Goal: Task Accomplishment & Management: Manage account settings

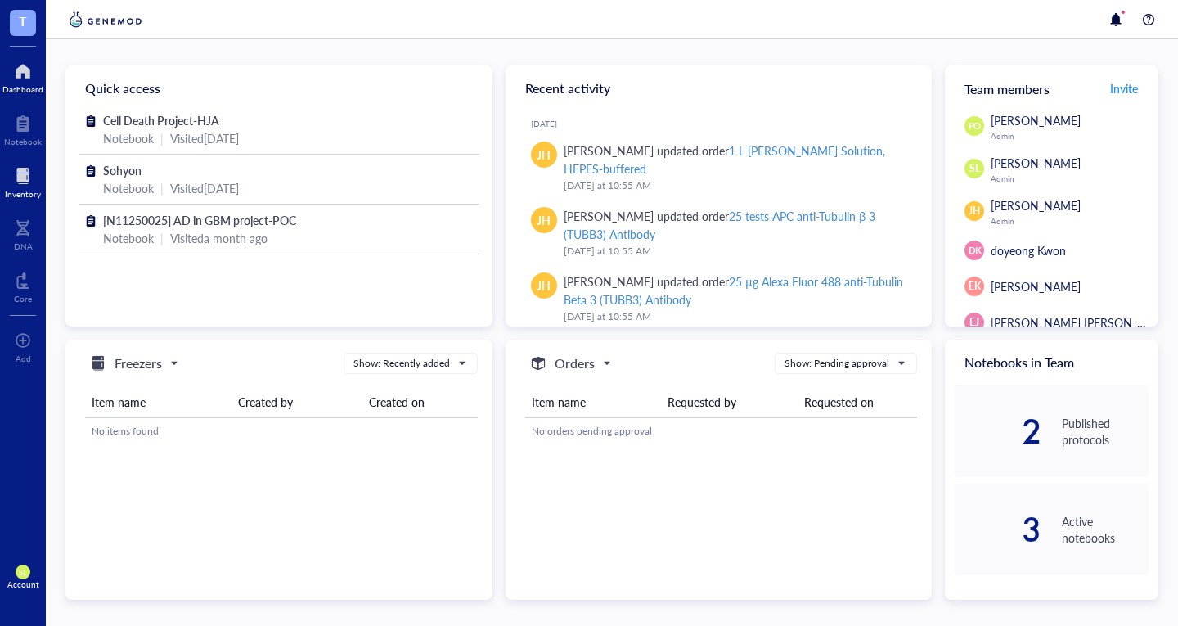
click at [18, 189] on div "Inventory" at bounding box center [23, 194] width 36 height 10
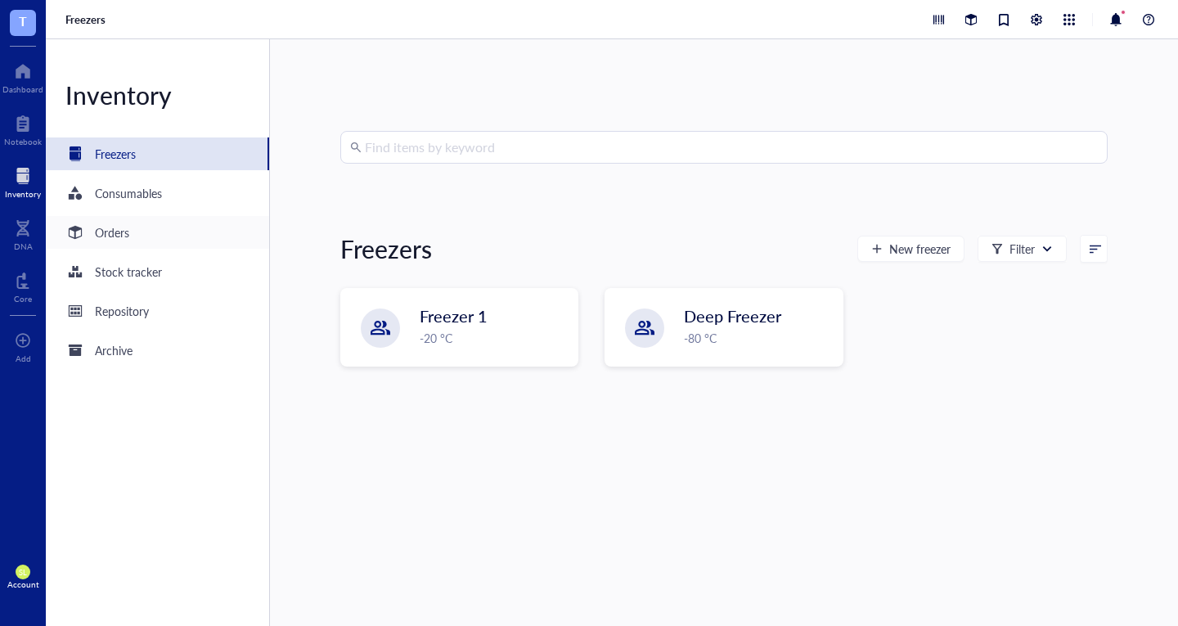
click at [103, 225] on div "Orders" at bounding box center [112, 232] width 34 height 18
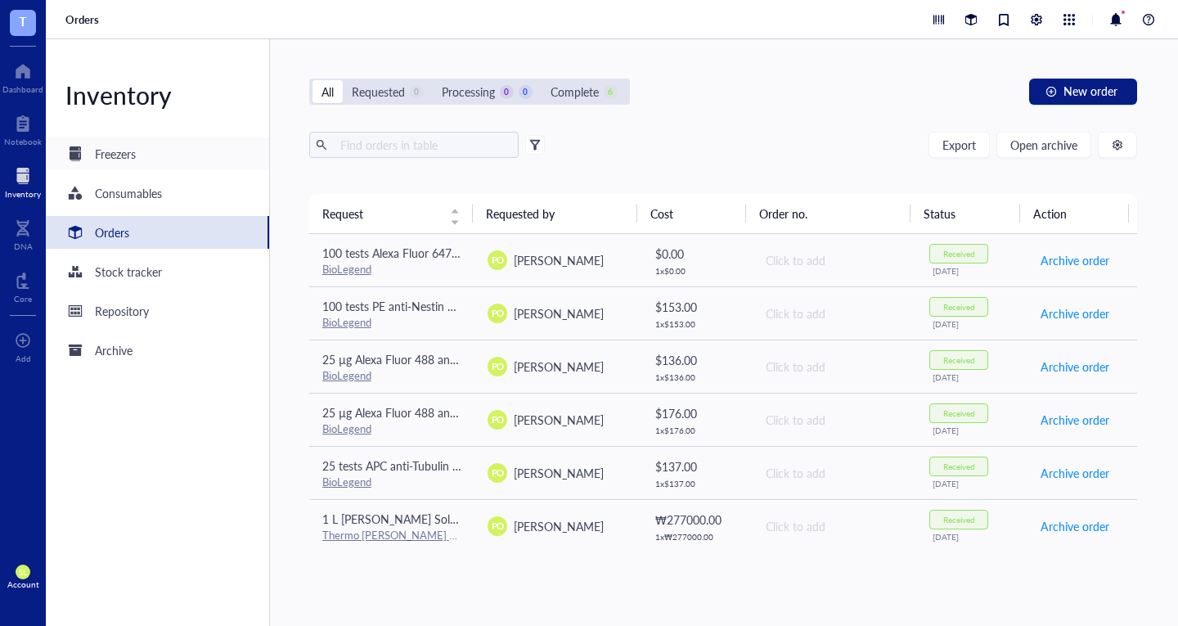
click at [128, 156] on div "Freezers" at bounding box center [115, 154] width 41 height 18
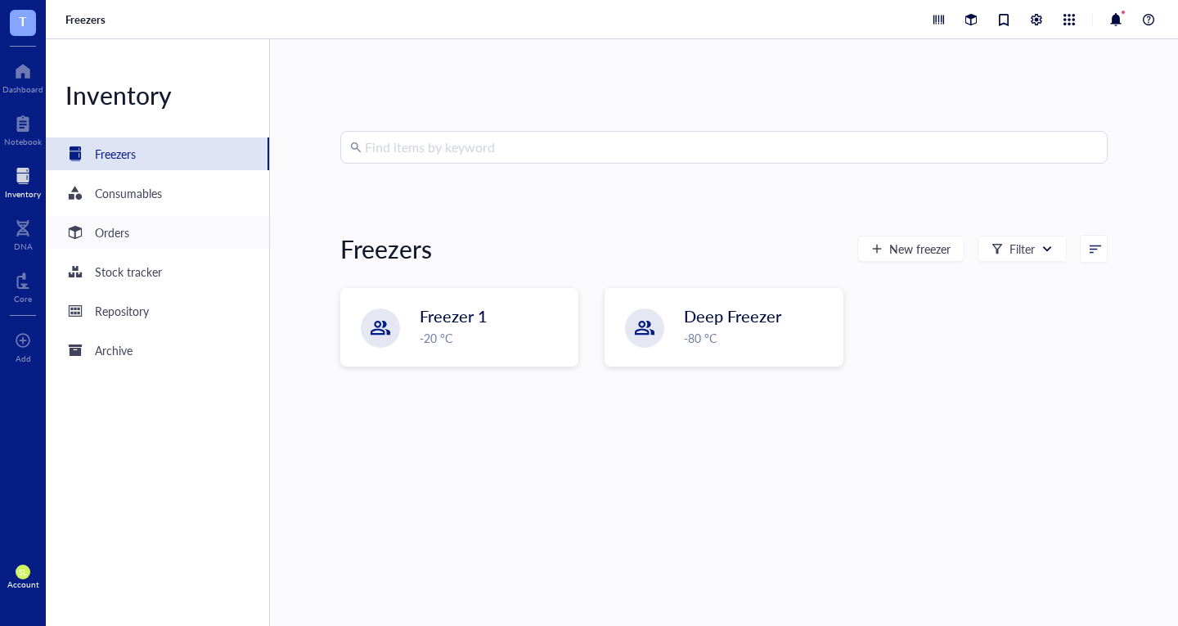
click at [112, 231] on div "Orders" at bounding box center [112, 232] width 34 height 18
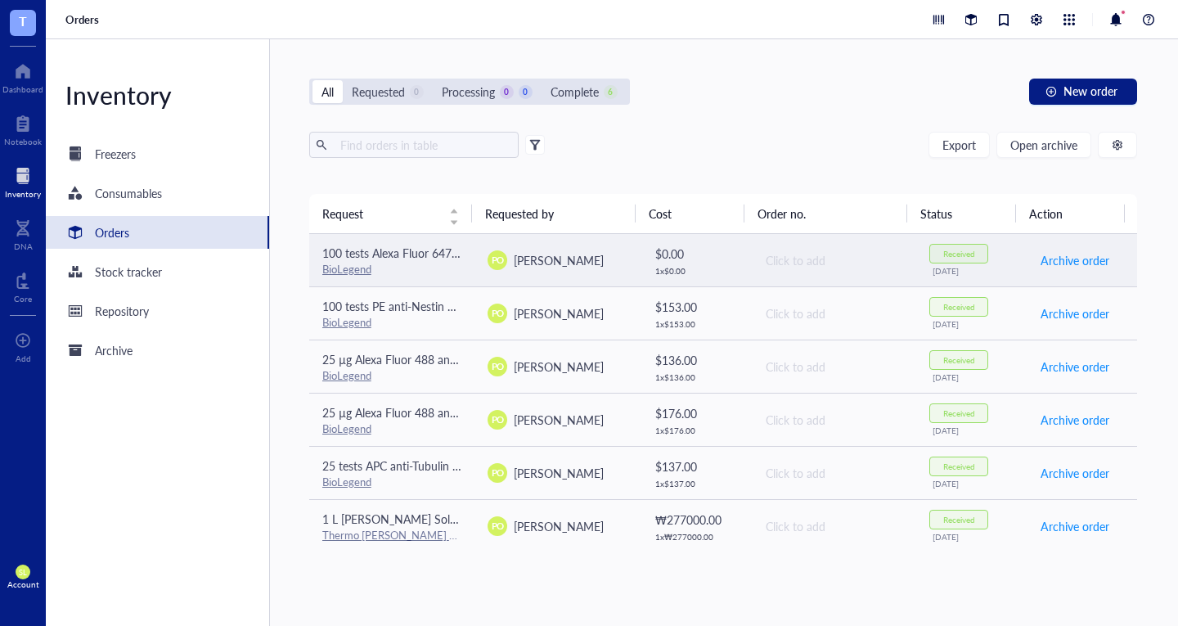
click at [382, 242] on td "100 tests [PERSON_NAME][MEDICAL_DATA] 647 anti-human CD45 Antibody BioLegend" at bounding box center [392, 260] width 166 height 53
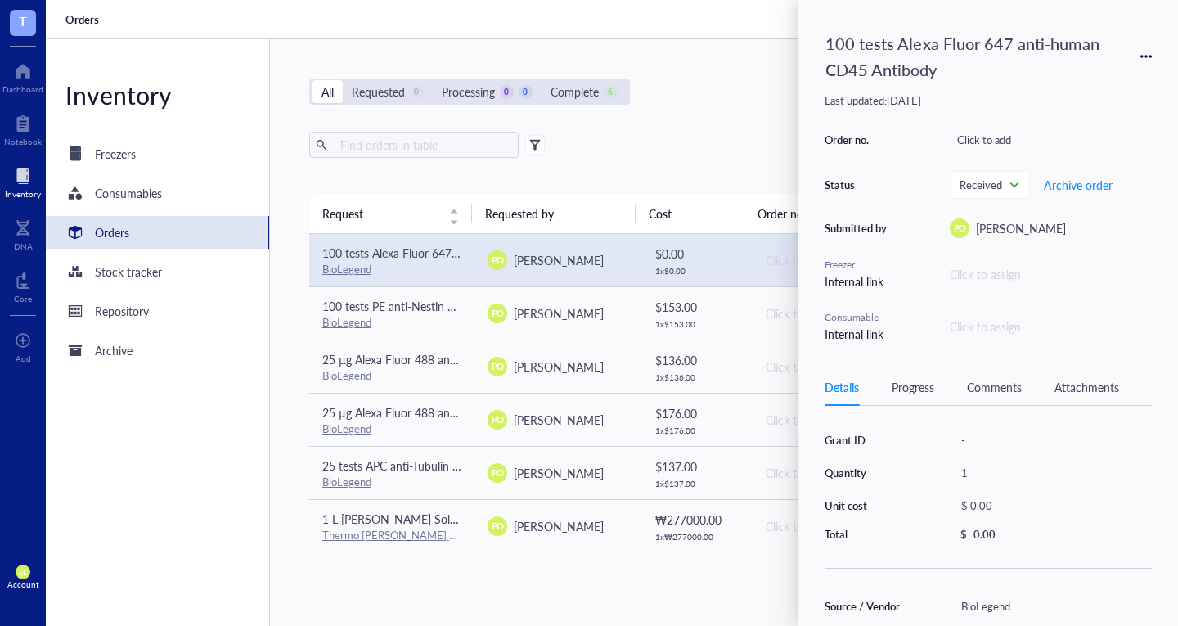
click at [984, 282] on div "Click to assign" at bounding box center [1051, 274] width 202 height 18
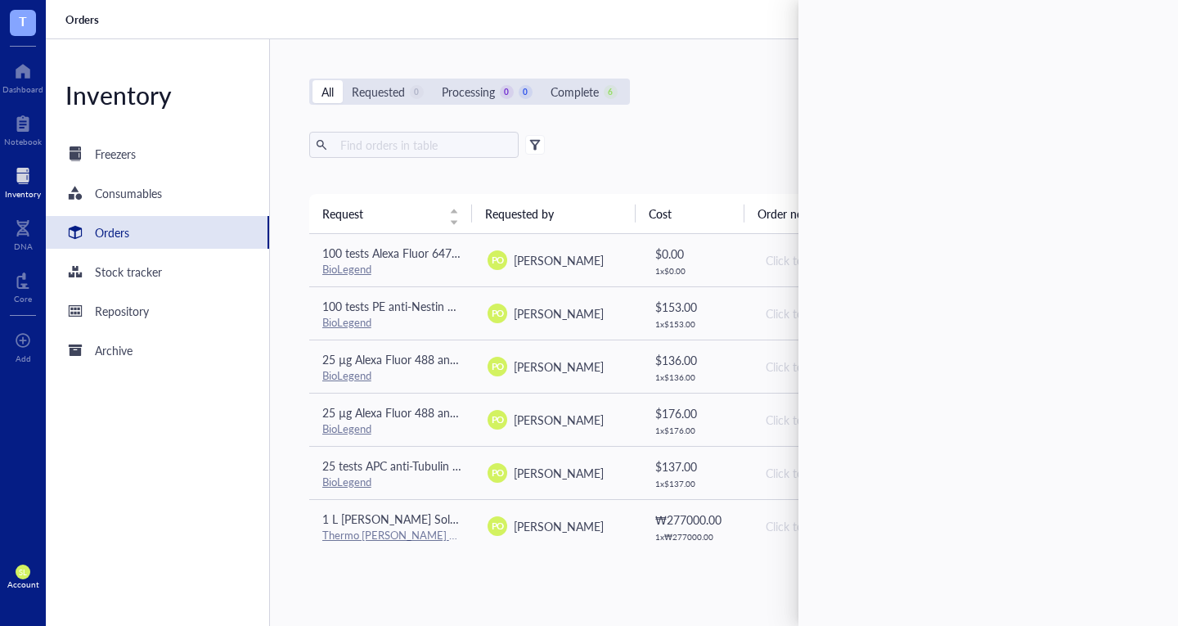
click at [551, 178] on div "Export Open archive Requester Requested on Source / Vendor Last updated" at bounding box center [723, 163] width 829 height 62
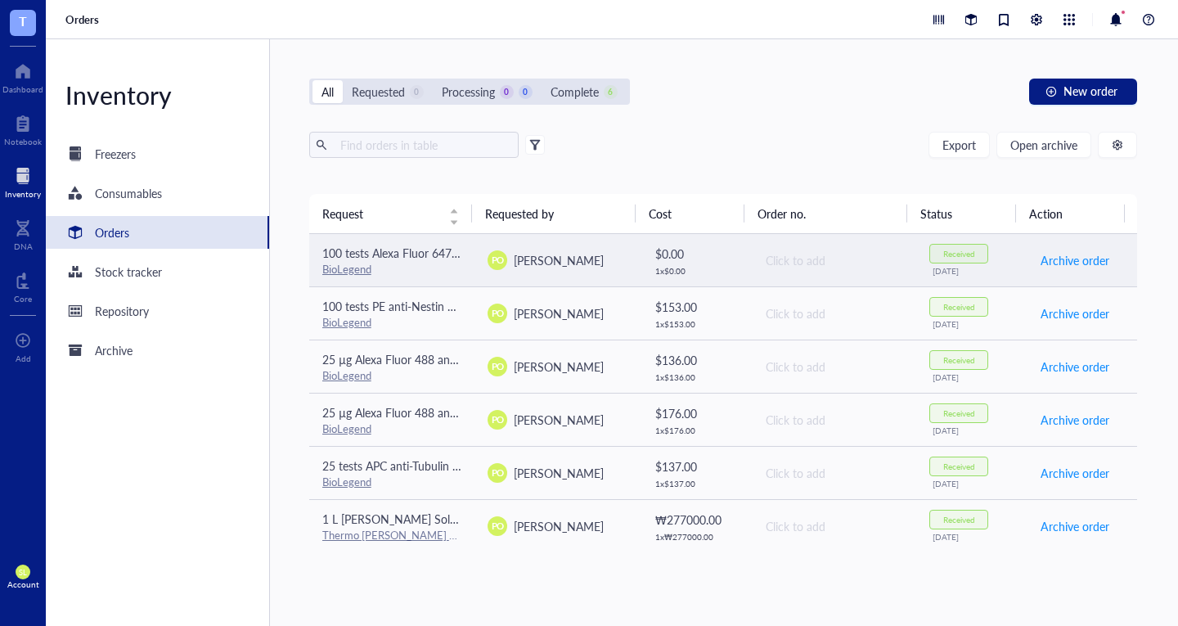
click at [428, 264] on div "BioLegend" at bounding box center [392, 269] width 140 height 15
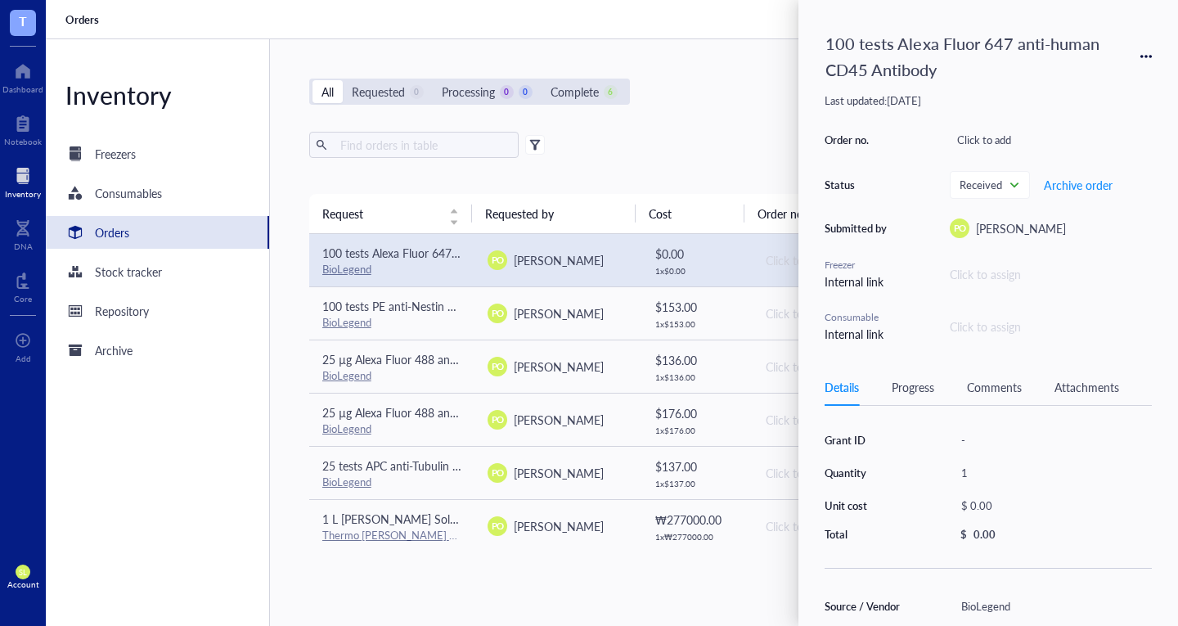
click at [987, 275] on div "Click to assign" at bounding box center [1051, 274] width 202 height 18
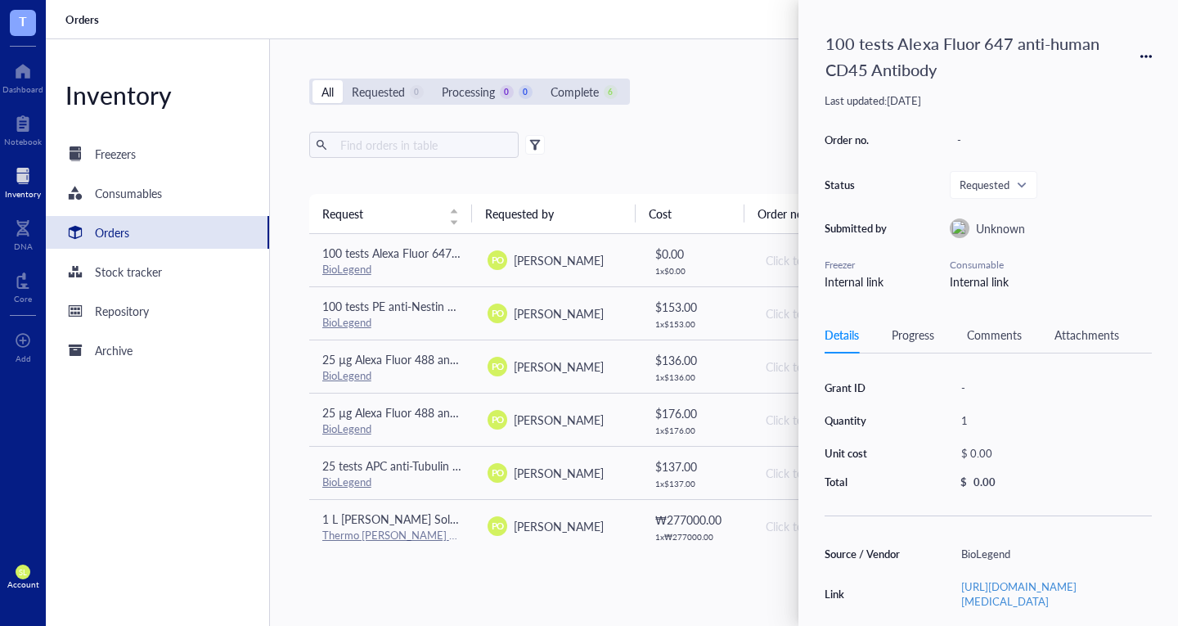
click at [638, 147] on div "Export Open archive" at bounding box center [723, 145] width 829 height 26
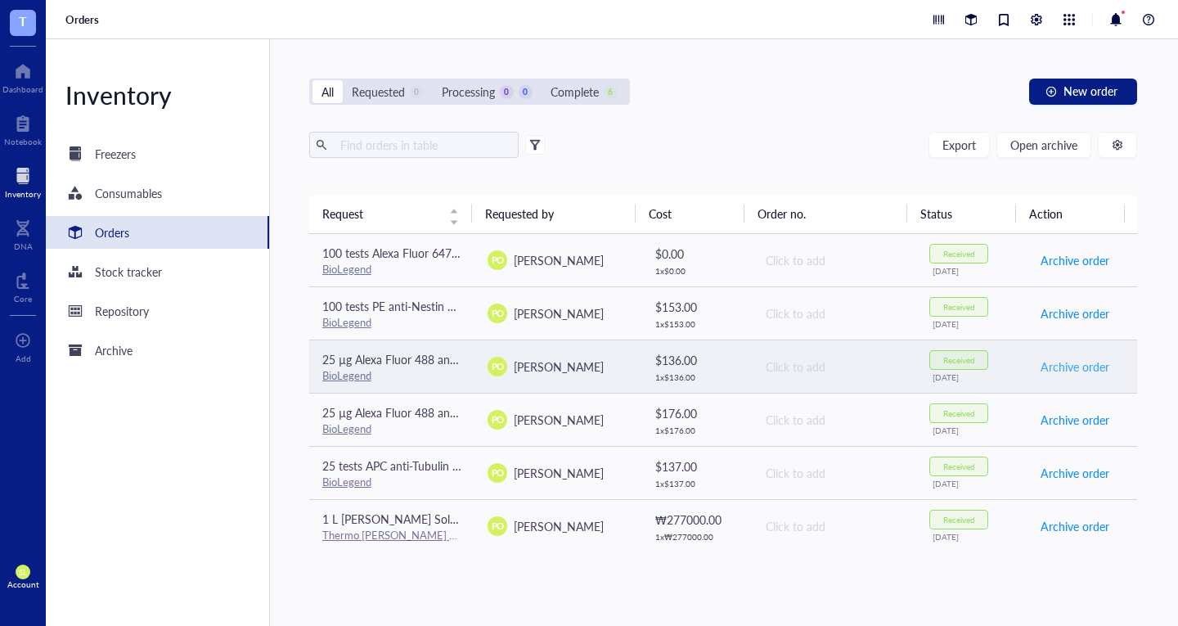
scroll to position [4, 0]
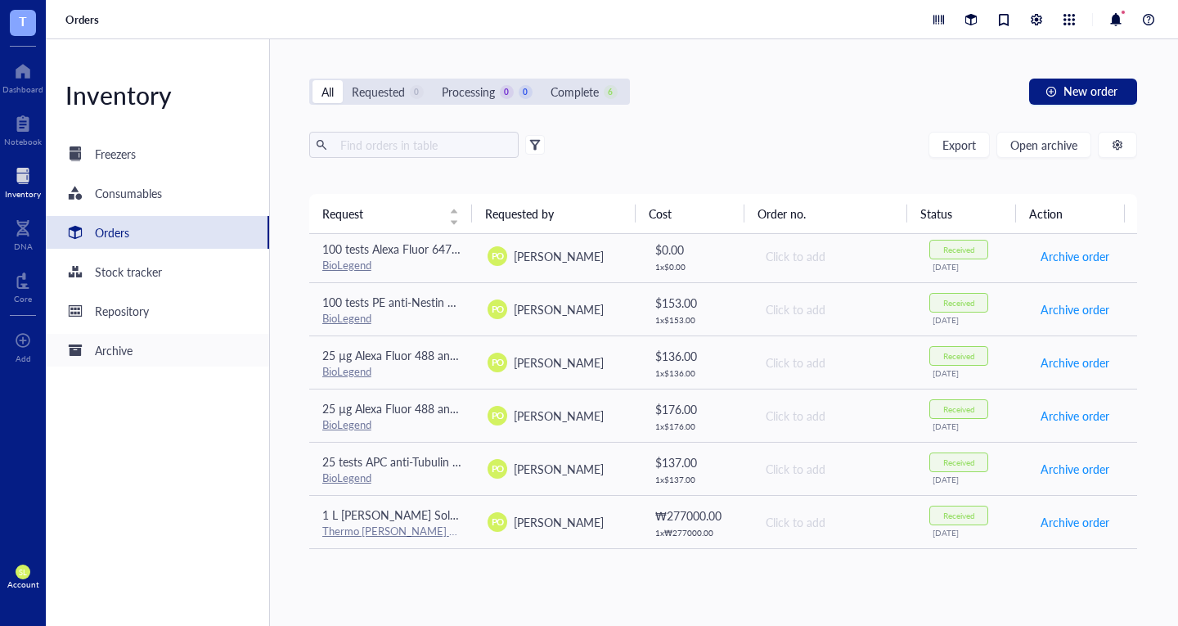
click at [124, 349] on div "Archive" at bounding box center [114, 350] width 38 height 18
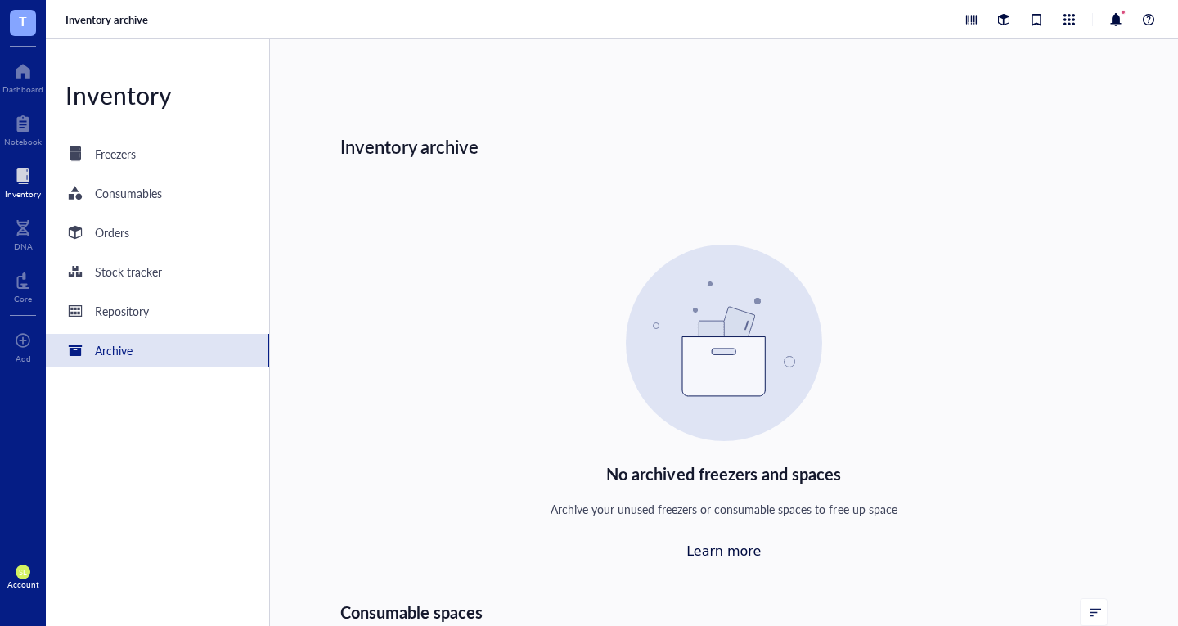
scroll to position [142, 0]
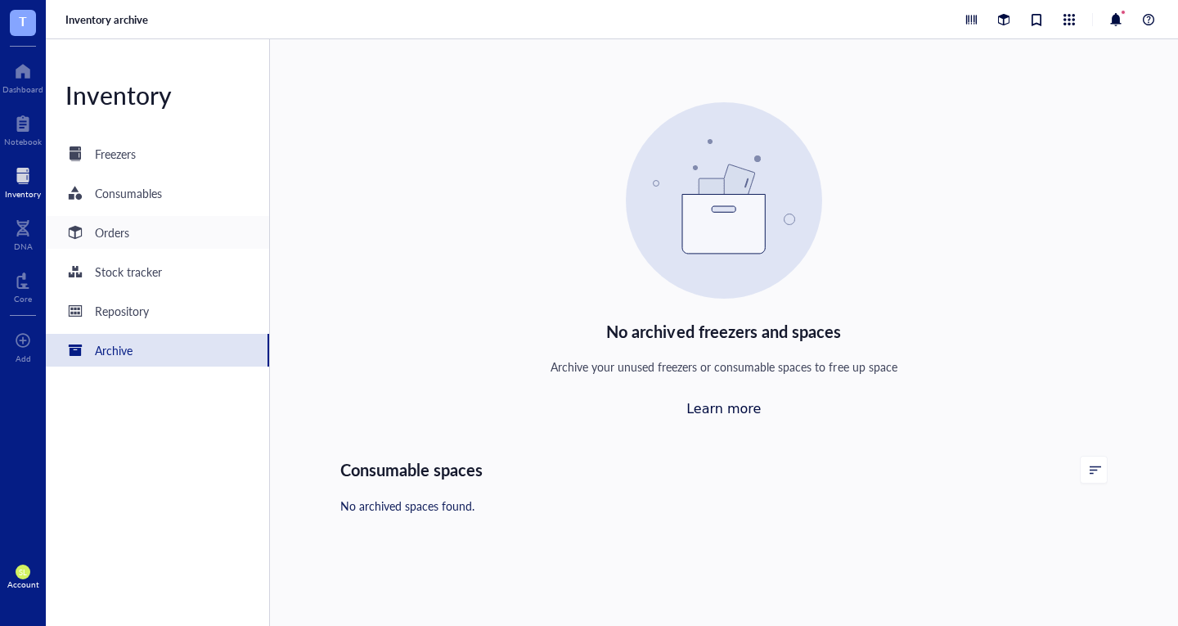
click at [173, 236] on div "Orders" at bounding box center [157, 232] width 223 height 33
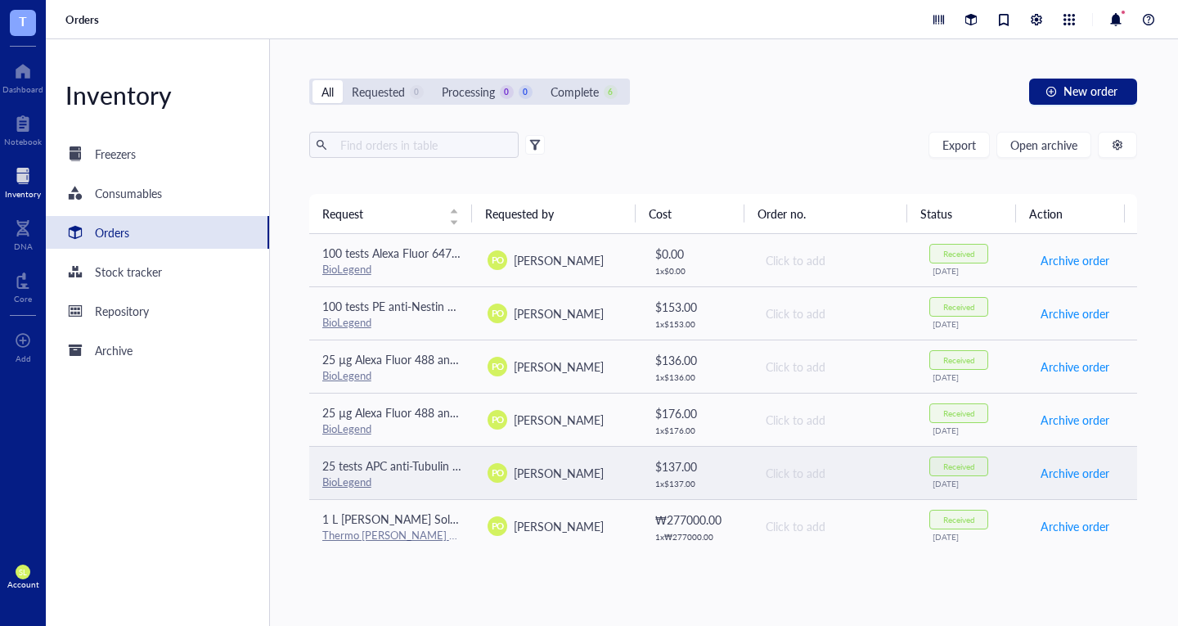
scroll to position [4, 0]
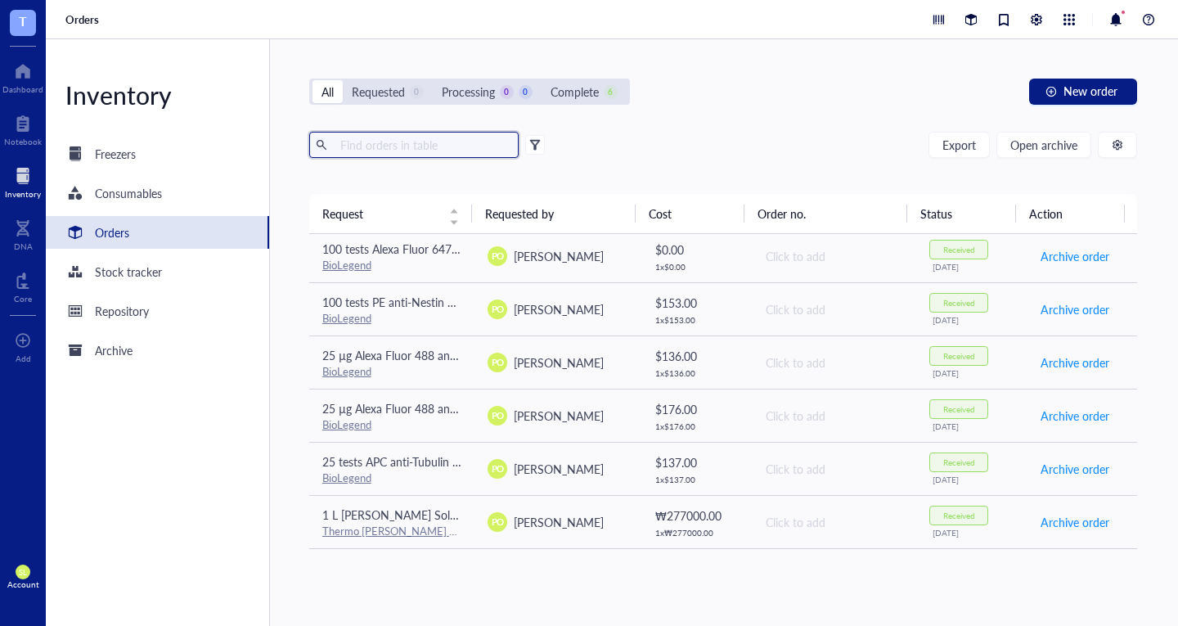
click at [487, 141] on input "text" at bounding box center [423, 145] width 178 height 25
click at [1035, 151] on span "Open archive" at bounding box center [1044, 144] width 67 height 13
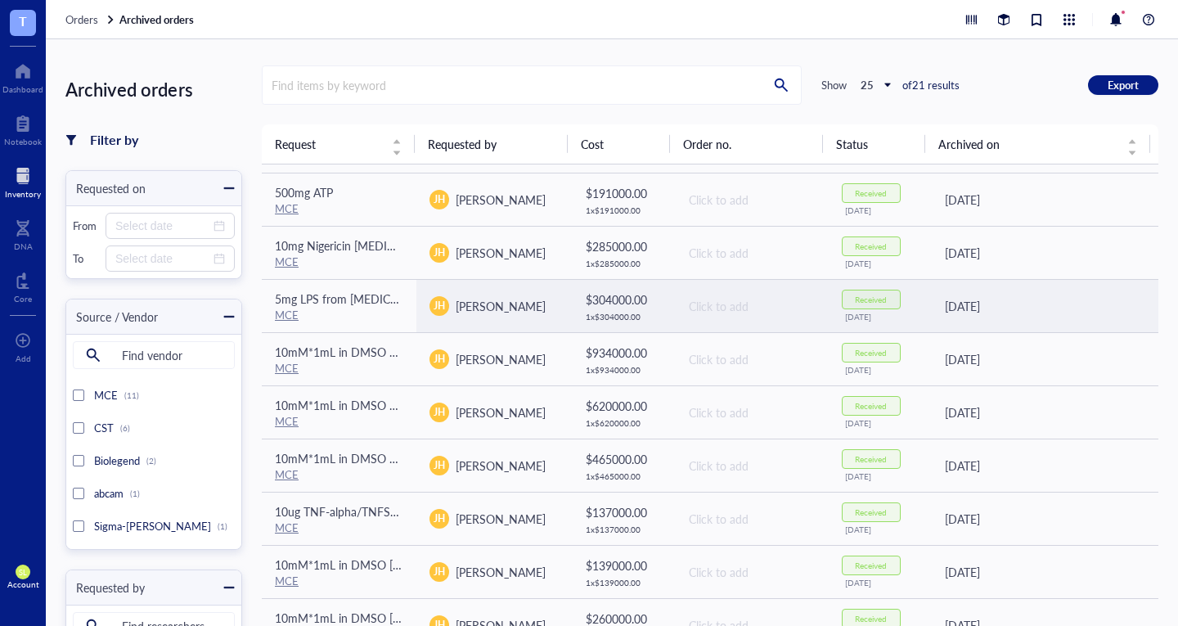
scroll to position [258, 0]
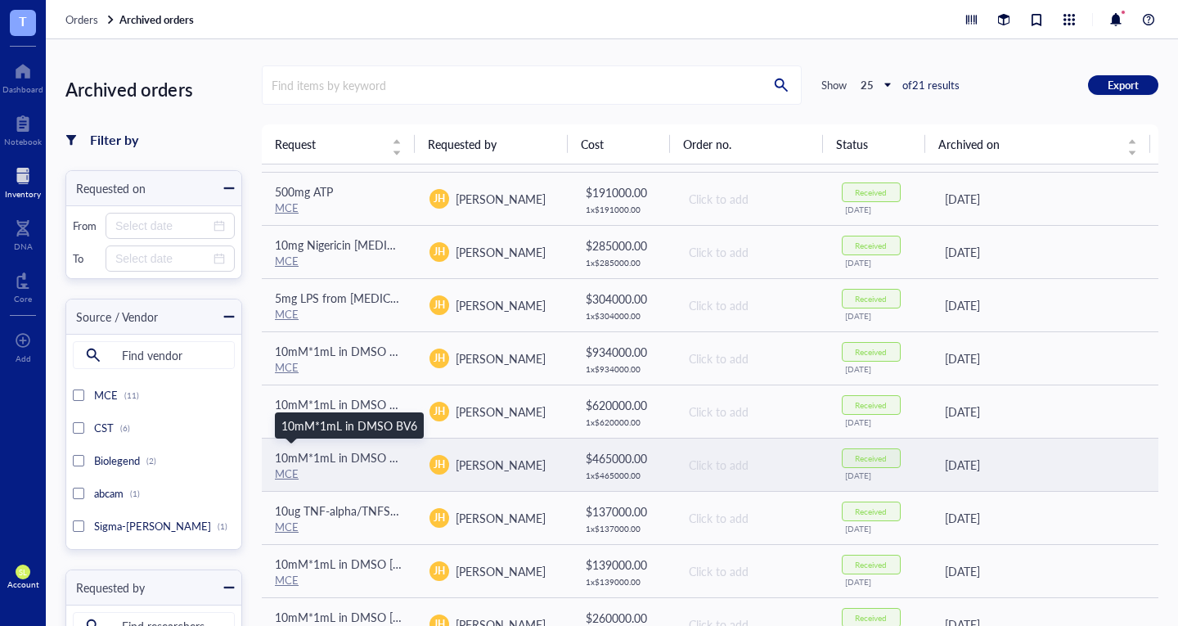
click at [350, 450] on span "10mM*1mL in DMSO BV6" at bounding box center [343, 457] width 136 height 16
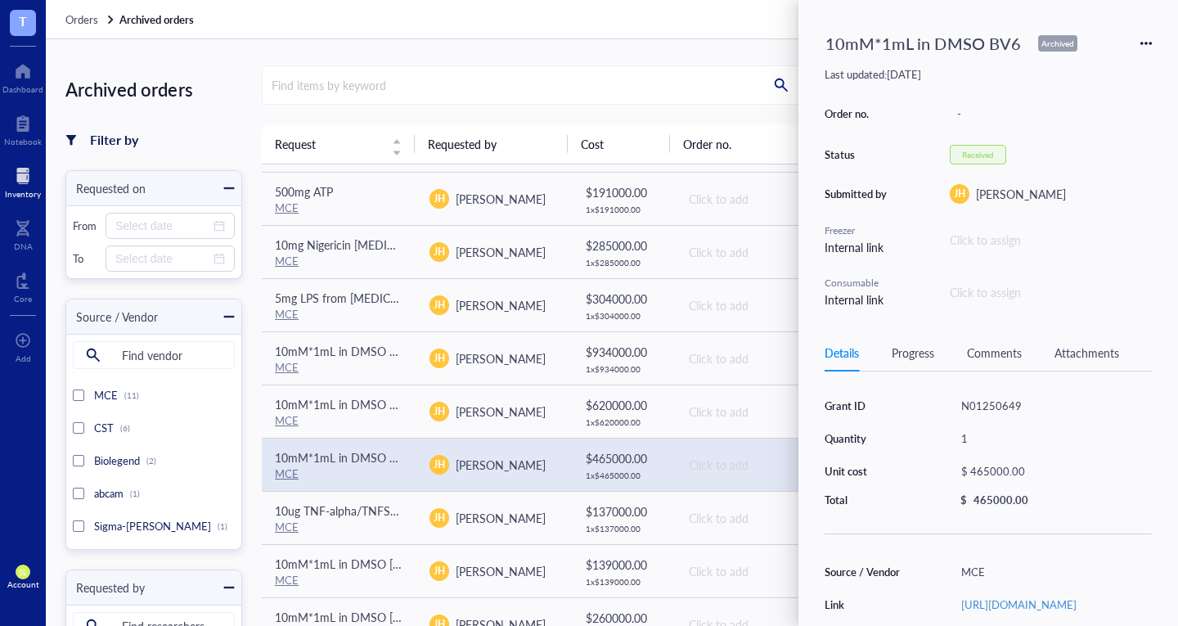
click at [977, 257] on div "Order no. - Status Received Submitted by [PERSON_NAME] Internal link Click to a…" at bounding box center [988, 205] width 327 height 206
click at [975, 234] on div "Click to assign" at bounding box center [1051, 240] width 202 height 18
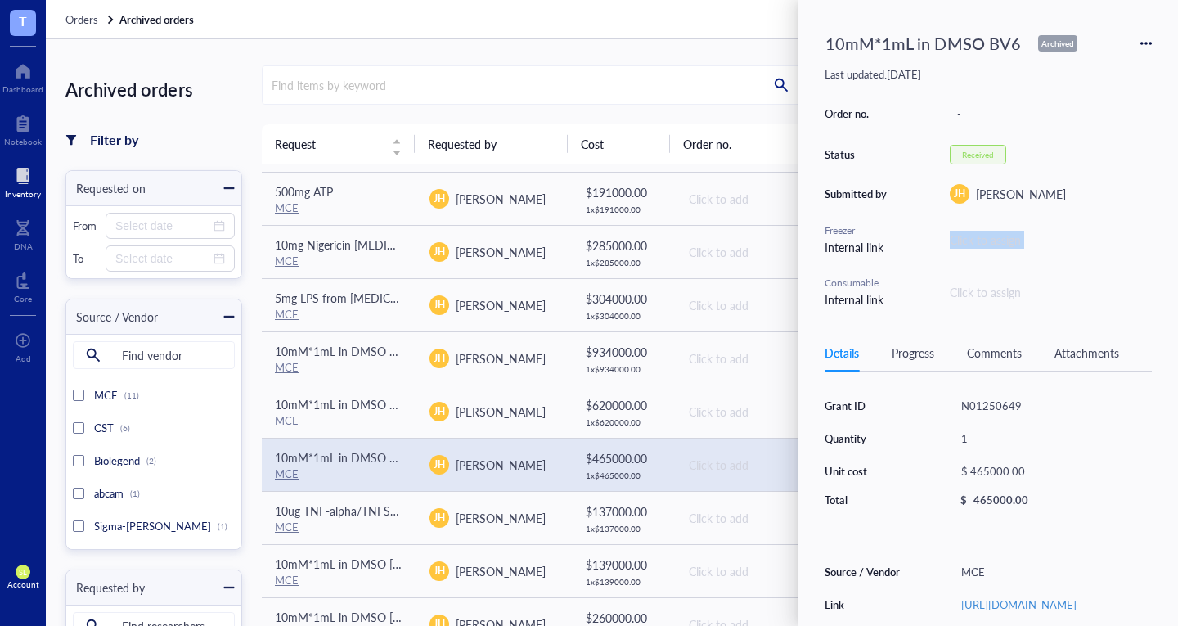
click at [975, 234] on div "Click to assign" at bounding box center [1051, 240] width 202 height 18
click at [992, 237] on div "Click to assign" at bounding box center [1051, 240] width 202 height 18
click at [1138, 43] on div "10mM*1mL in DMSO BV6 Archived" at bounding box center [988, 43] width 327 height 34
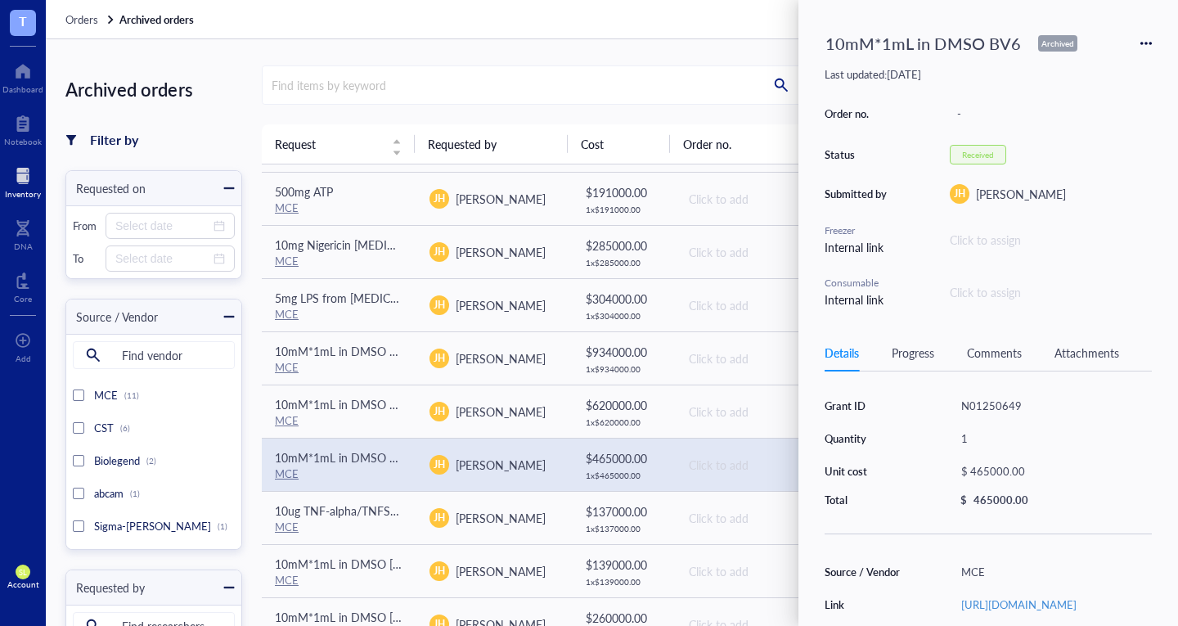
click at [1147, 45] on icon at bounding box center [1146, 43] width 11 height 11
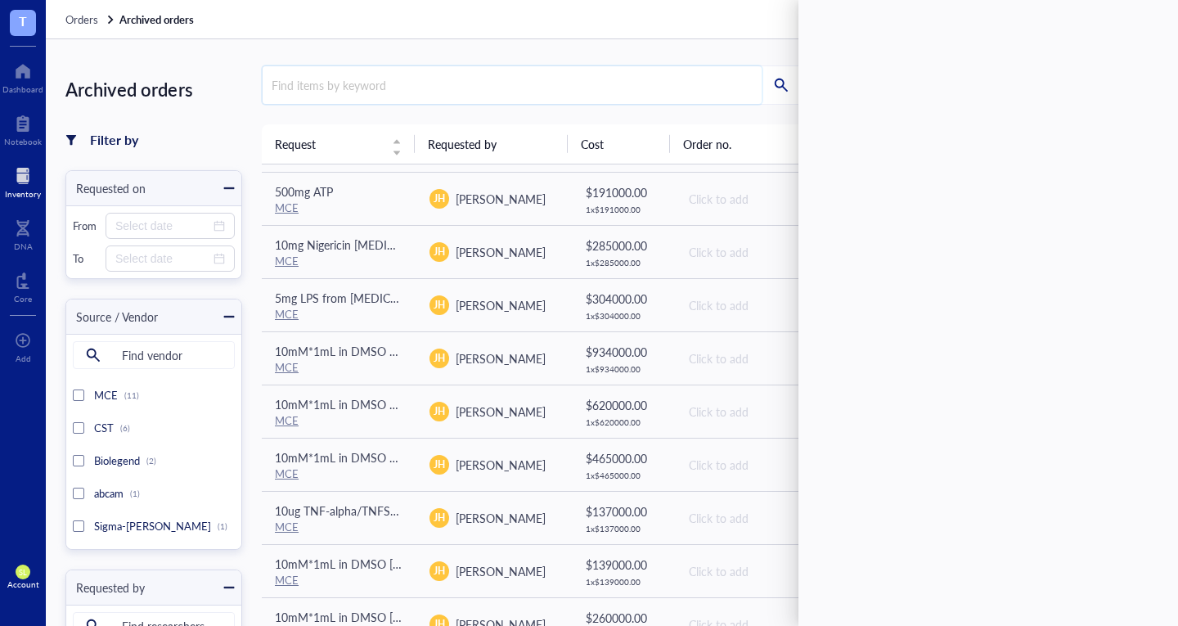
click at [681, 83] on input "search" at bounding box center [512, 85] width 499 height 38
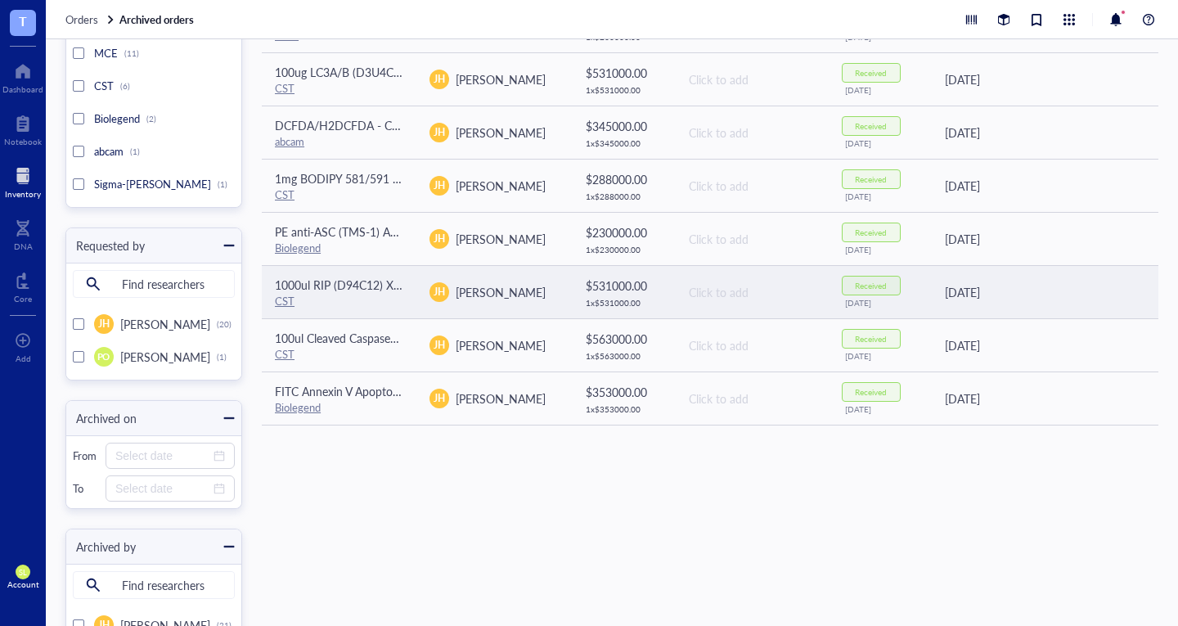
scroll to position [364, 0]
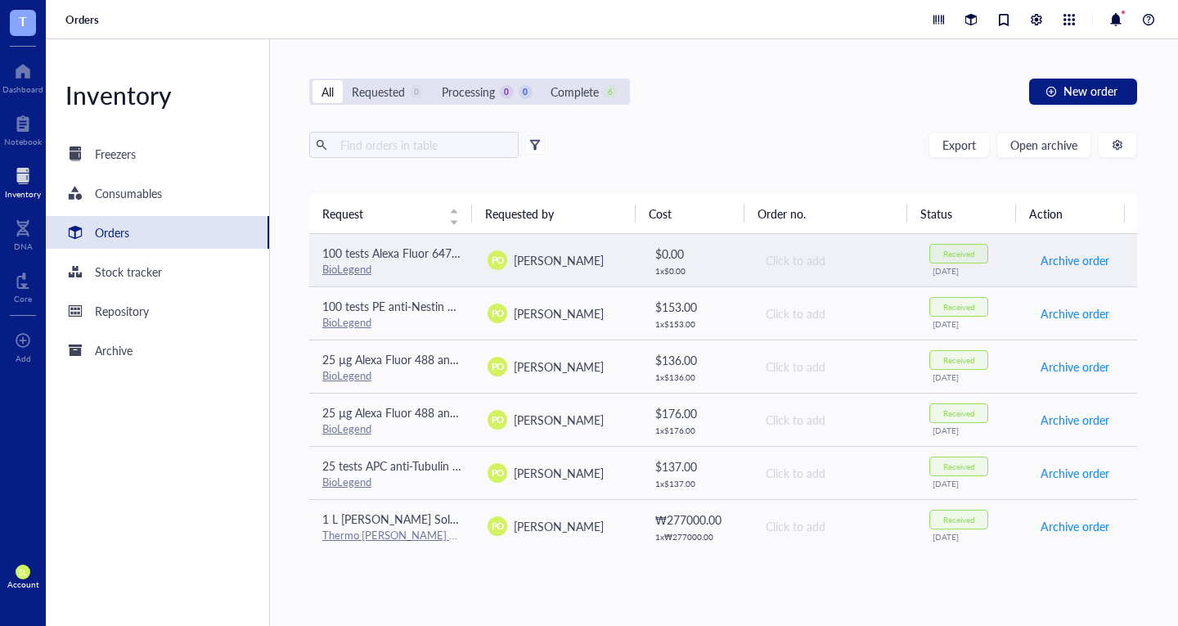
scroll to position [4, 0]
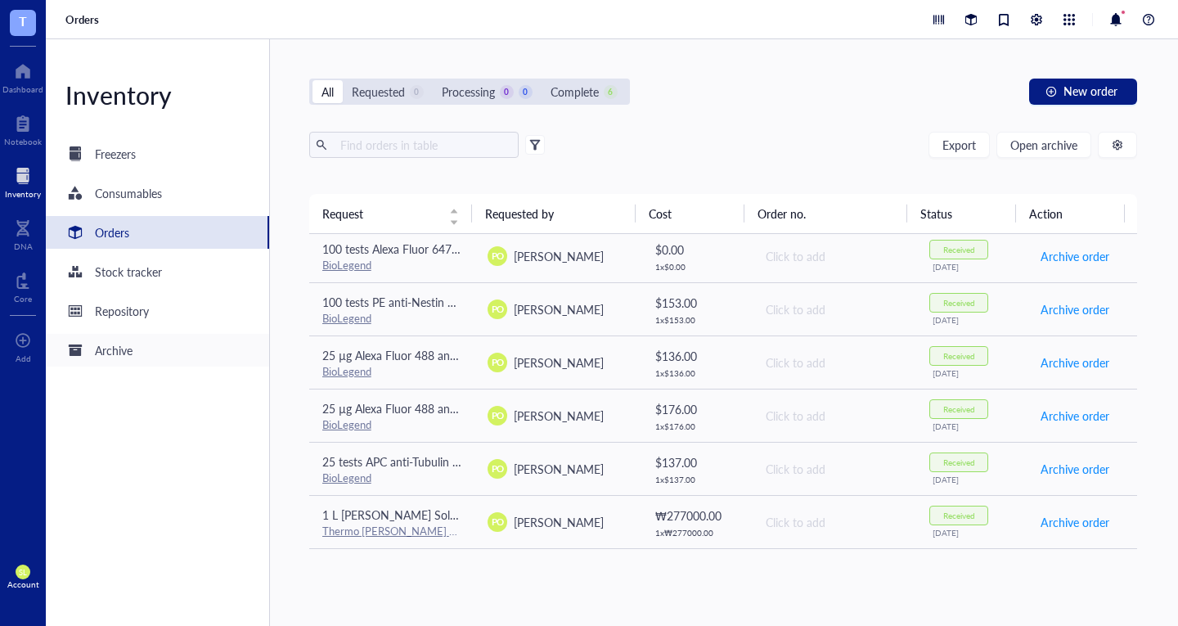
click at [159, 359] on div "Archive" at bounding box center [157, 350] width 223 height 33
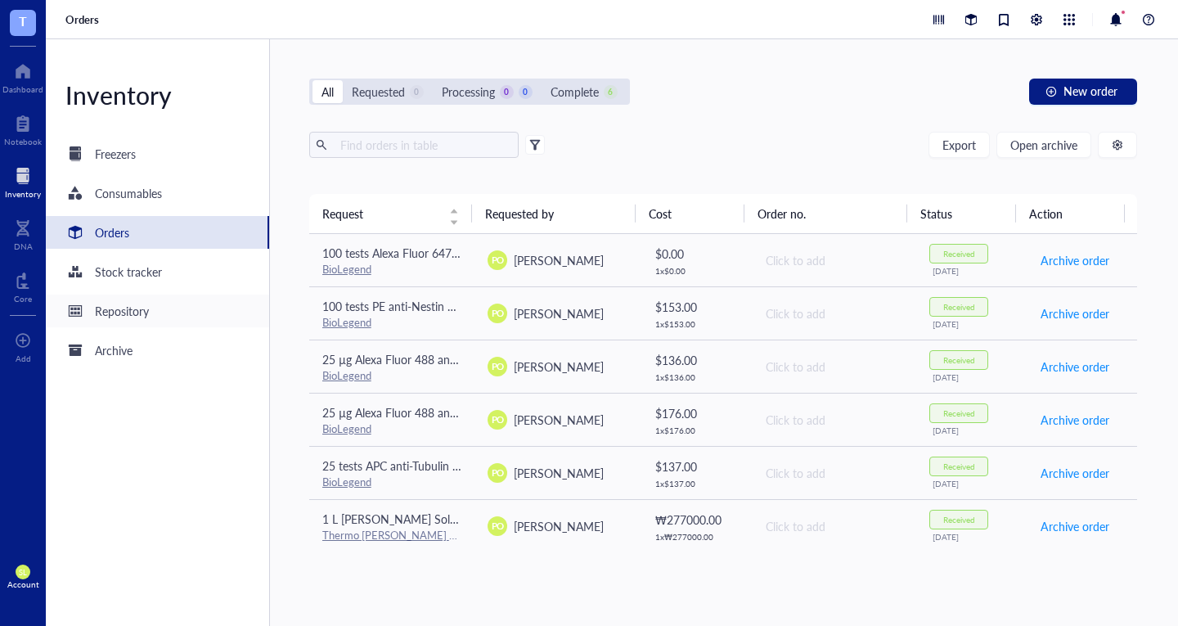
click at [185, 304] on div "Repository" at bounding box center [157, 311] width 223 height 33
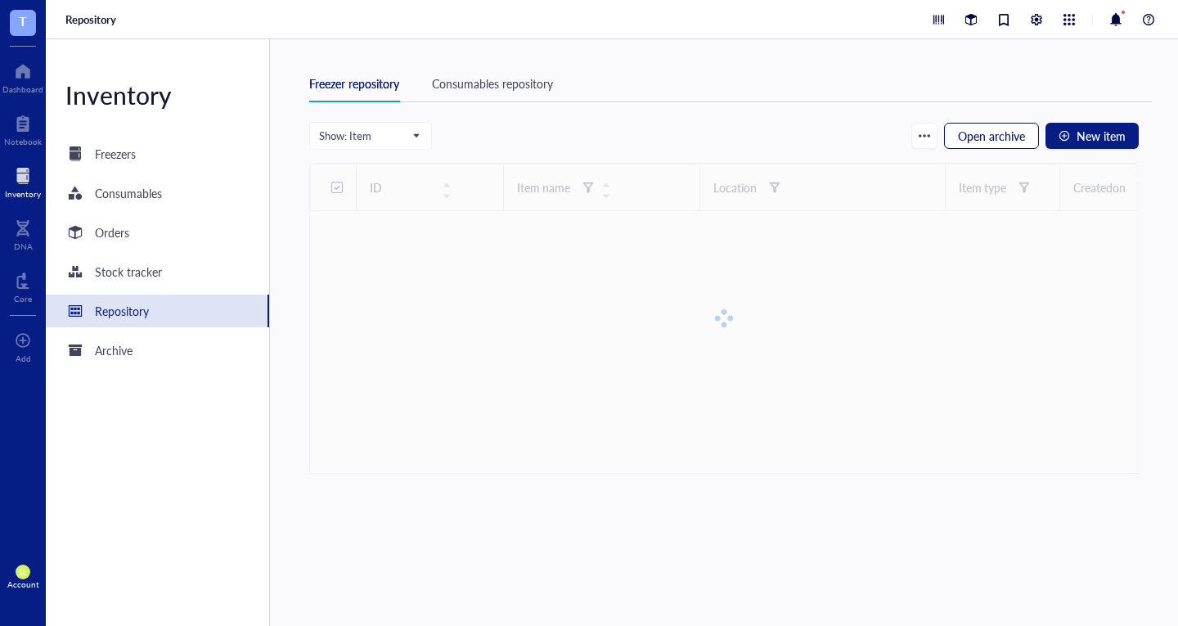
click at [968, 148] on button "Open archive" at bounding box center [991, 136] width 95 height 26
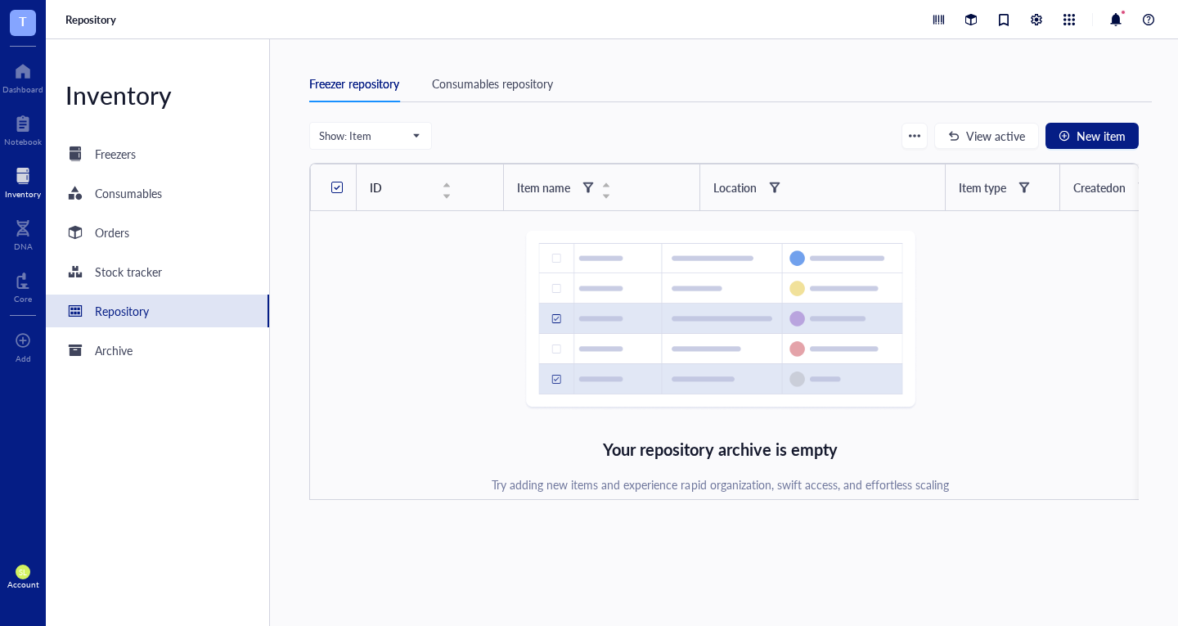
click at [490, 89] on div "Consumables repository" at bounding box center [492, 83] width 121 height 18
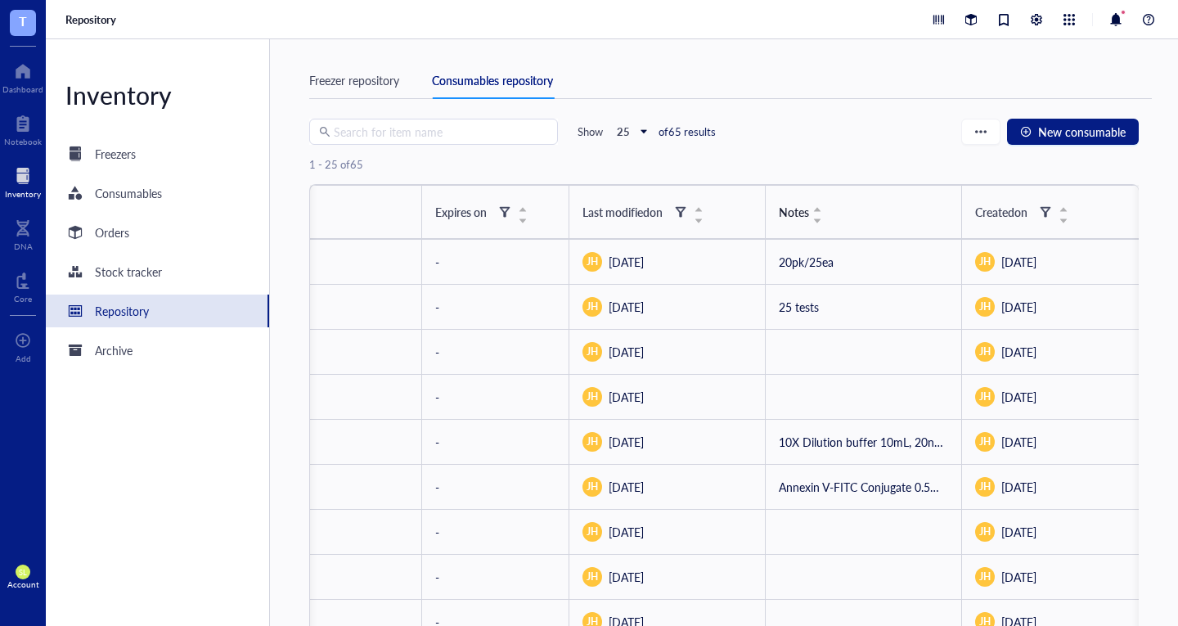
scroll to position [0, 1340]
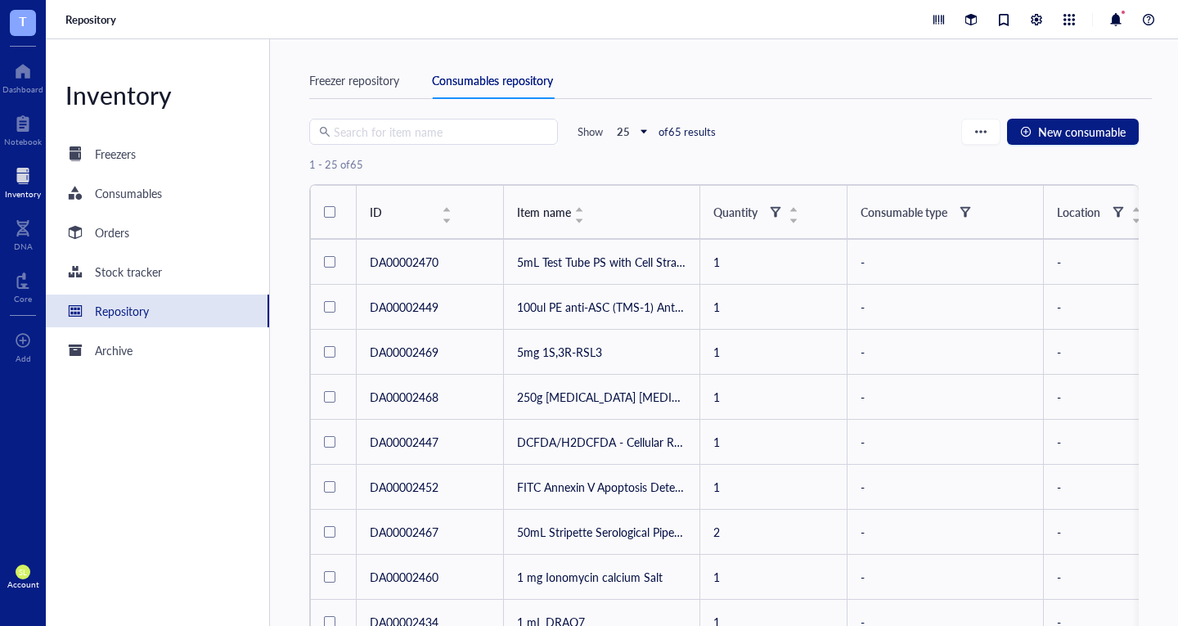
click at [336, 208] on div at bounding box center [334, 212] width 21 height 33
click at [986, 137] on div "button" at bounding box center [980, 131] width 11 height 11
click at [760, 131] on div "Search for item name Show 25 of 65 results New consumable" at bounding box center [724, 132] width 830 height 26
click at [147, 229] on div "Orders" at bounding box center [157, 232] width 223 height 33
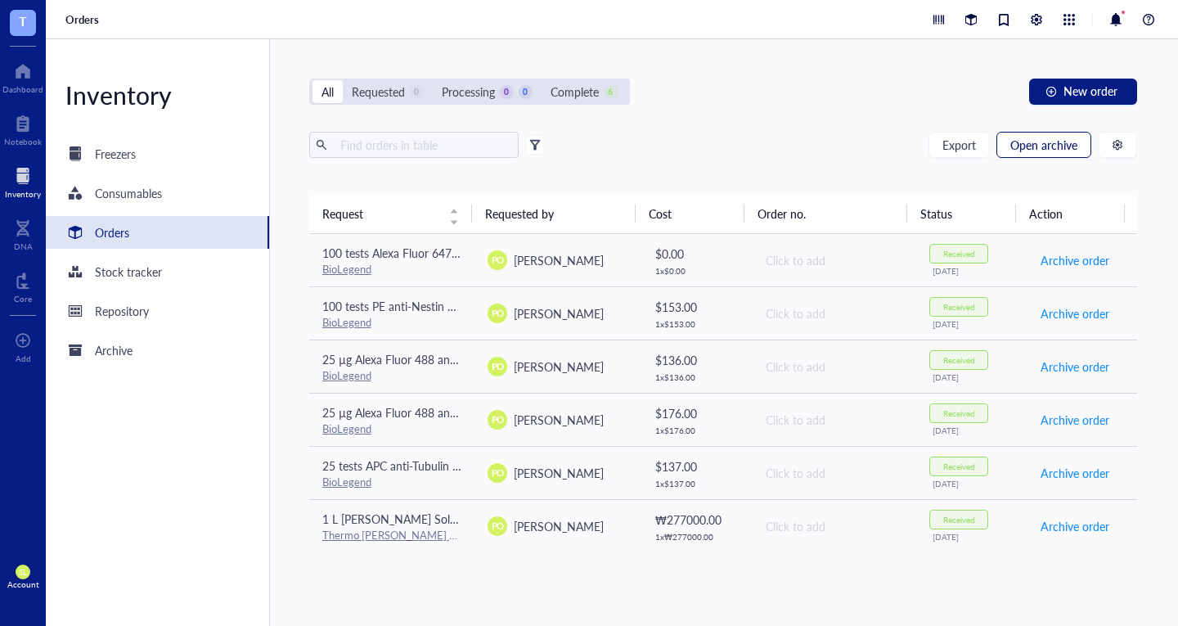
click at [1033, 149] on span "Open archive" at bounding box center [1044, 144] width 67 height 13
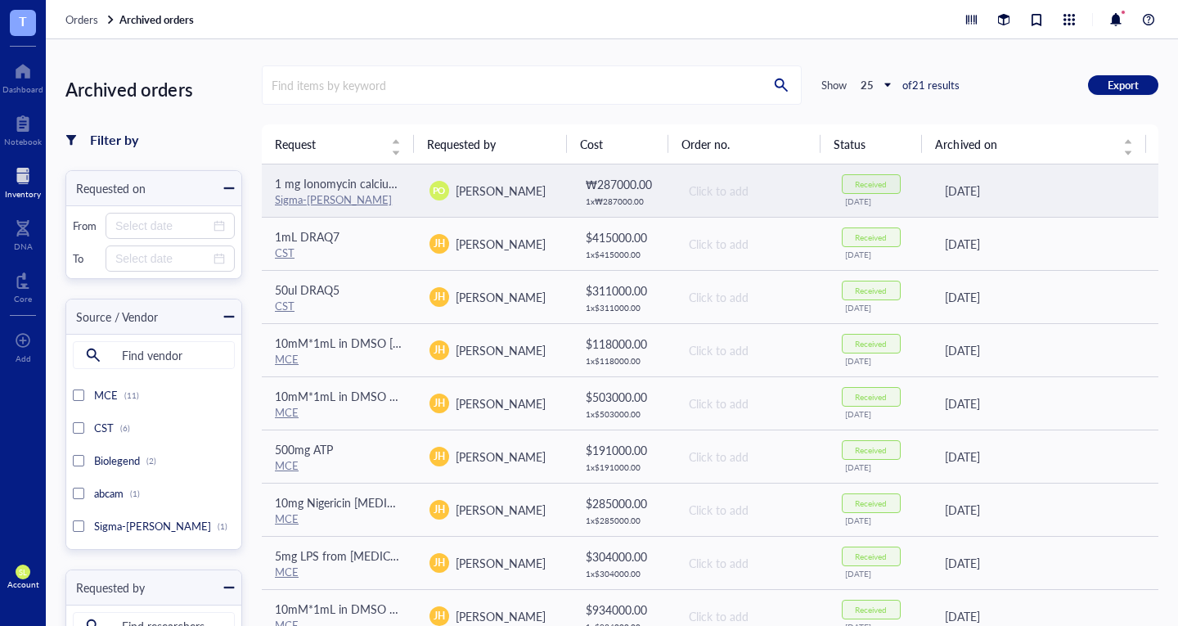
click at [1061, 195] on div "[DATE]" at bounding box center [1045, 191] width 200 height 18
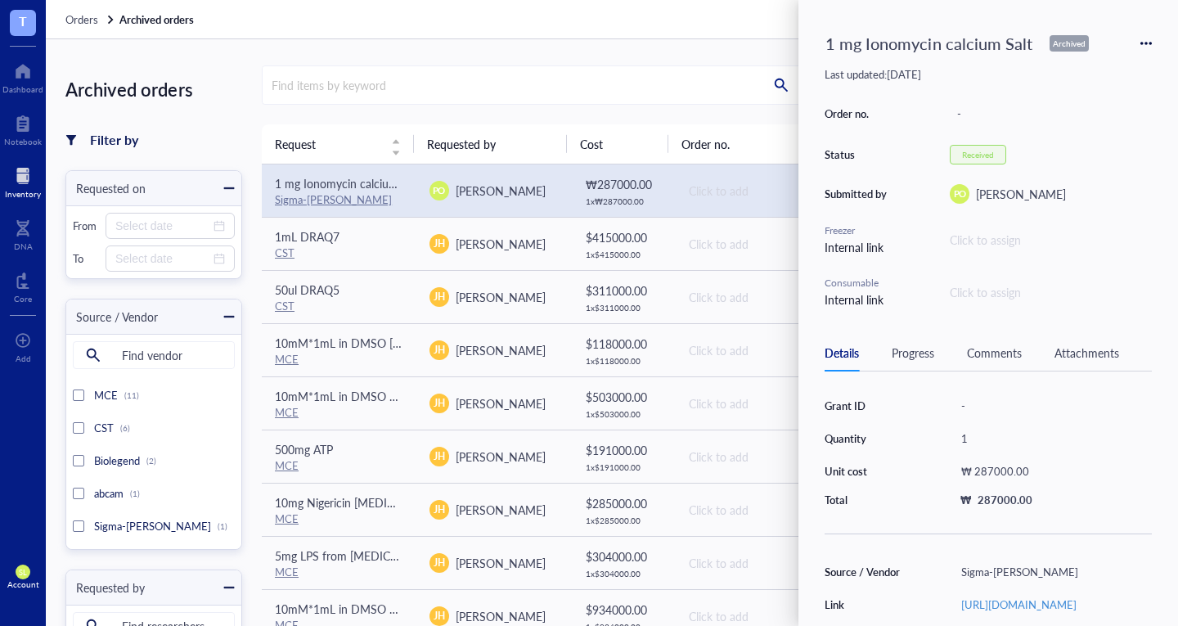
click at [1146, 43] on icon at bounding box center [1146, 43] width 3 height 3
click at [1065, 145] on span "Unarchive" at bounding box center [1088, 146] width 103 height 18
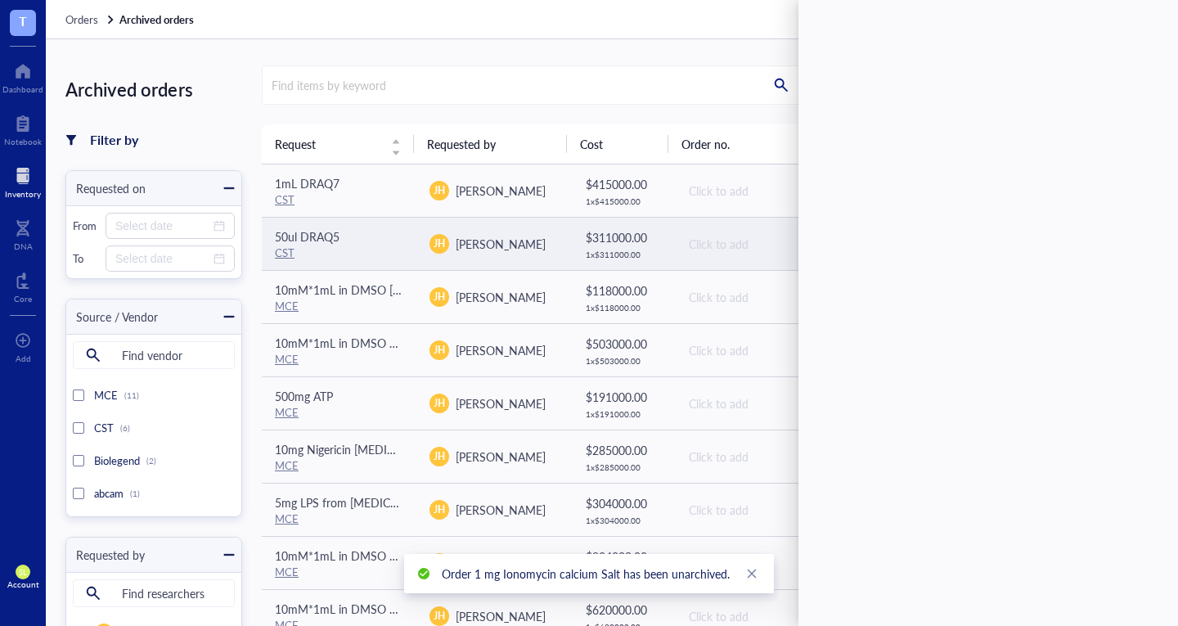
click at [390, 258] on div "CST" at bounding box center [339, 253] width 128 height 15
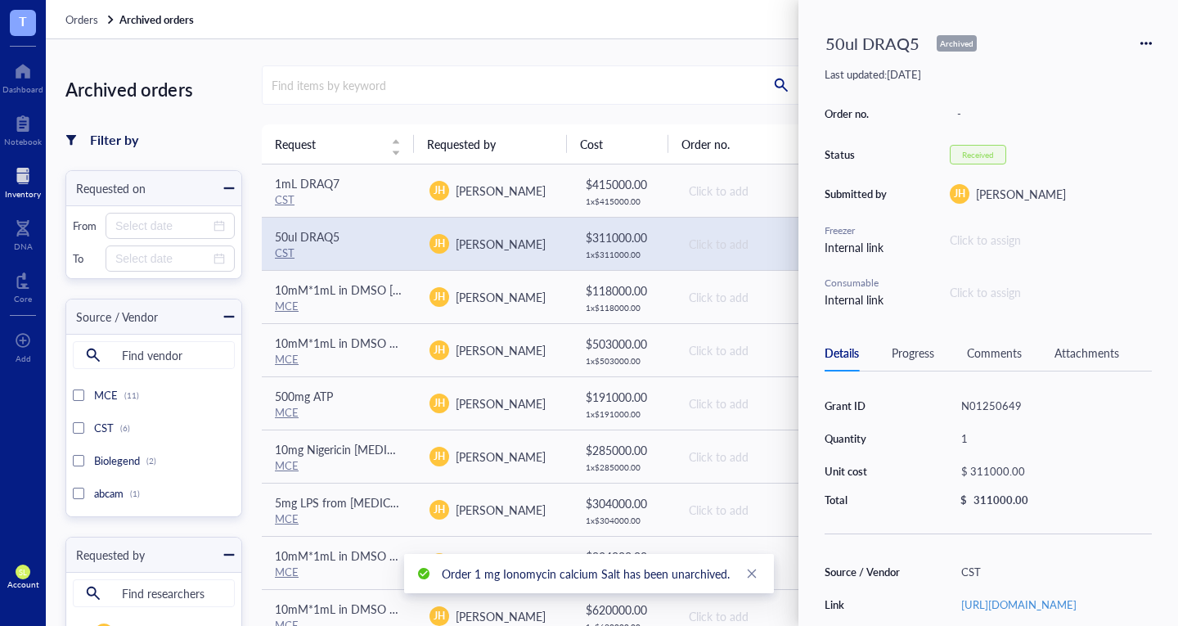
click at [1144, 48] on icon at bounding box center [1146, 43] width 11 height 11
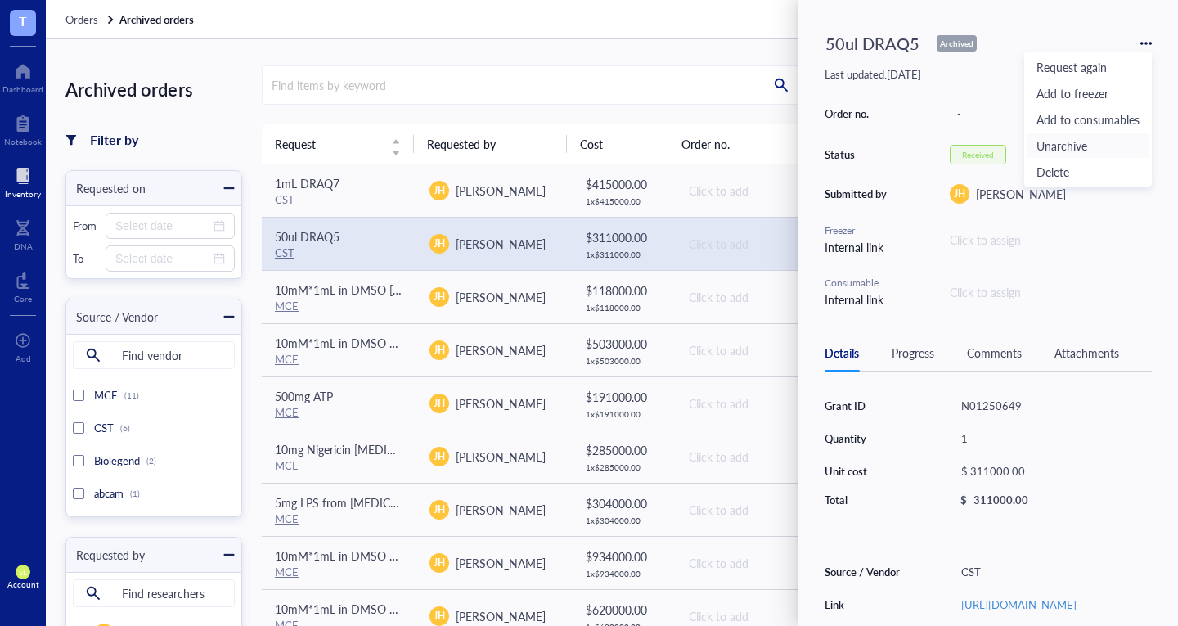
click at [1062, 142] on span "Unarchive" at bounding box center [1088, 146] width 103 height 18
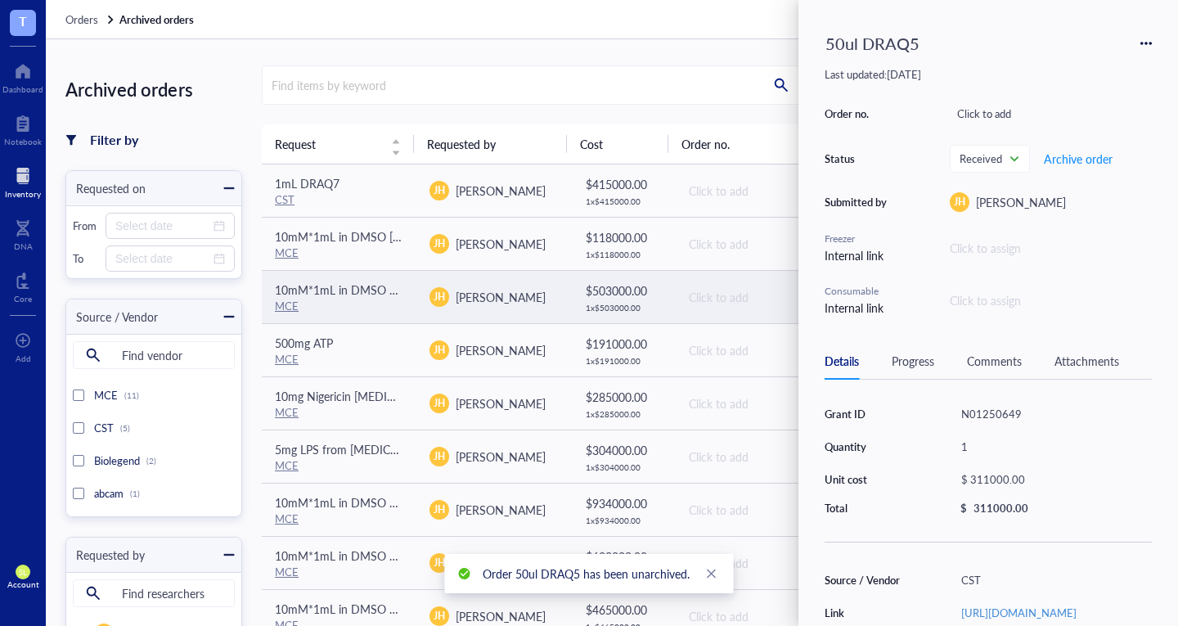
click at [382, 299] on div "MCE" at bounding box center [339, 306] width 128 height 15
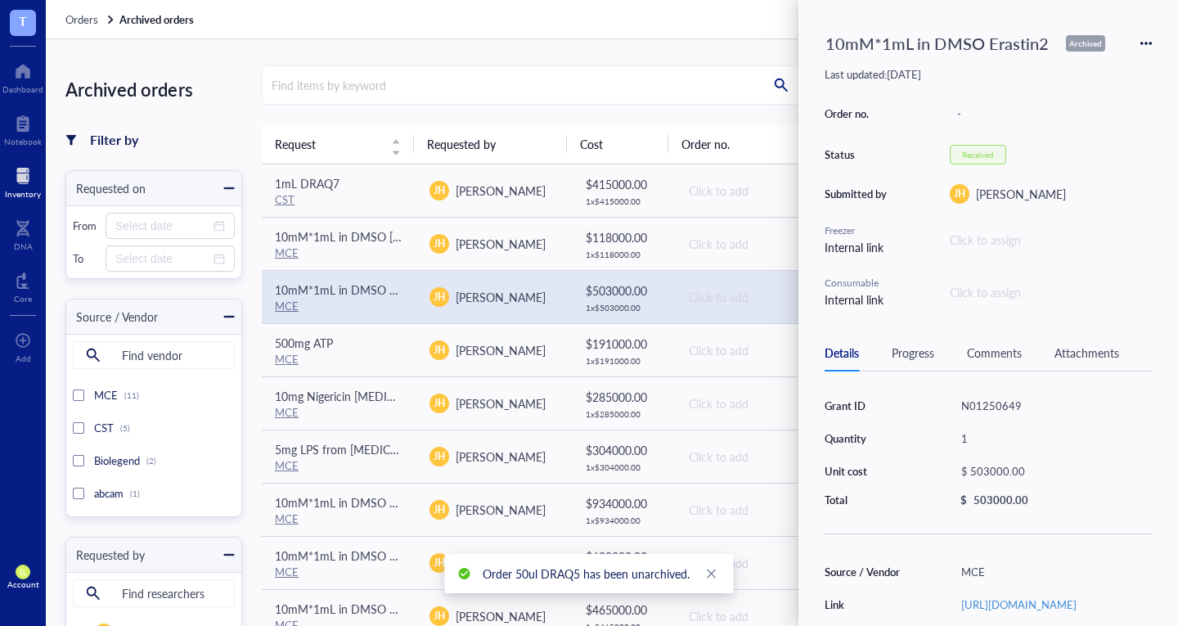
click at [1151, 42] on icon at bounding box center [1151, 43] width 3 height 3
click at [1065, 146] on span "Unarchive" at bounding box center [1088, 146] width 103 height 18
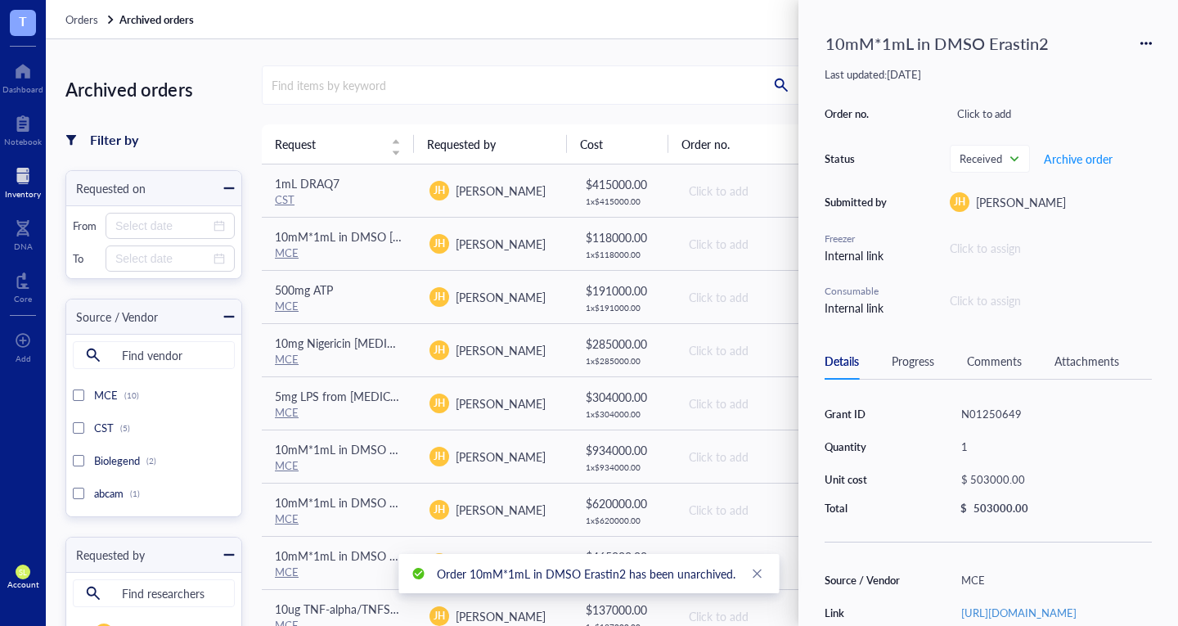
click at [28, 190] on div "Inventory" at bounding box center [23, 194] width 36 height 10
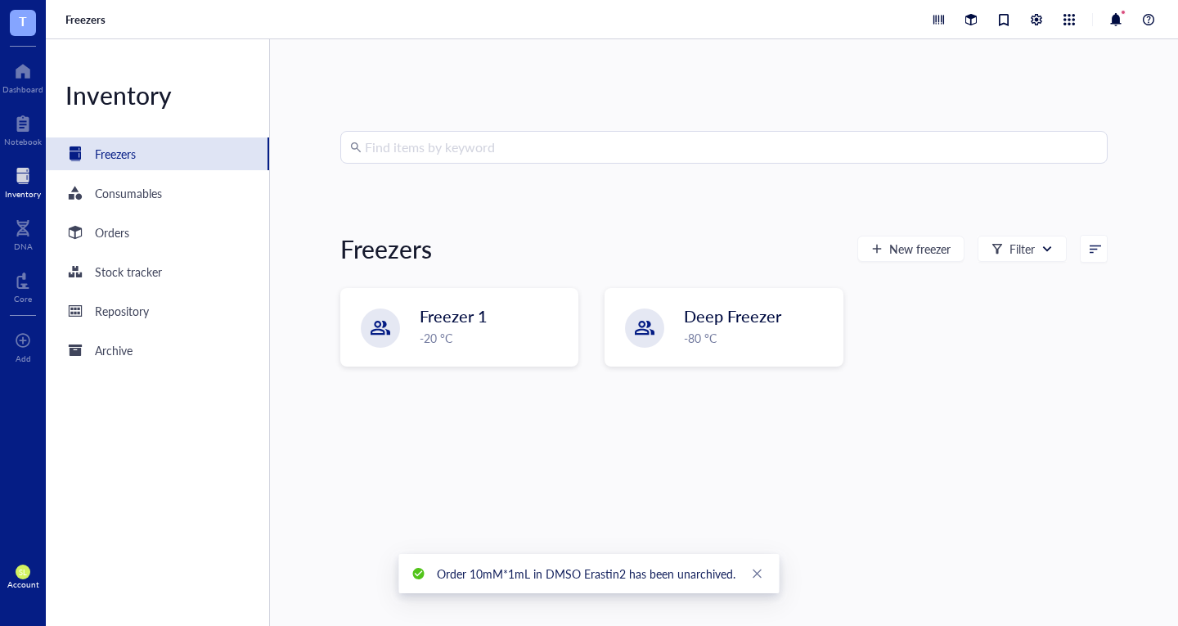
click at [137, 255] on div "Inventory Freezers Consumables Orders Stock tracker Repository Archive" at bounding box center [158, 332] width 224 height 587
click at [131, 237] on div "Orders" at bounding box center [157, 232] width 223 height 33
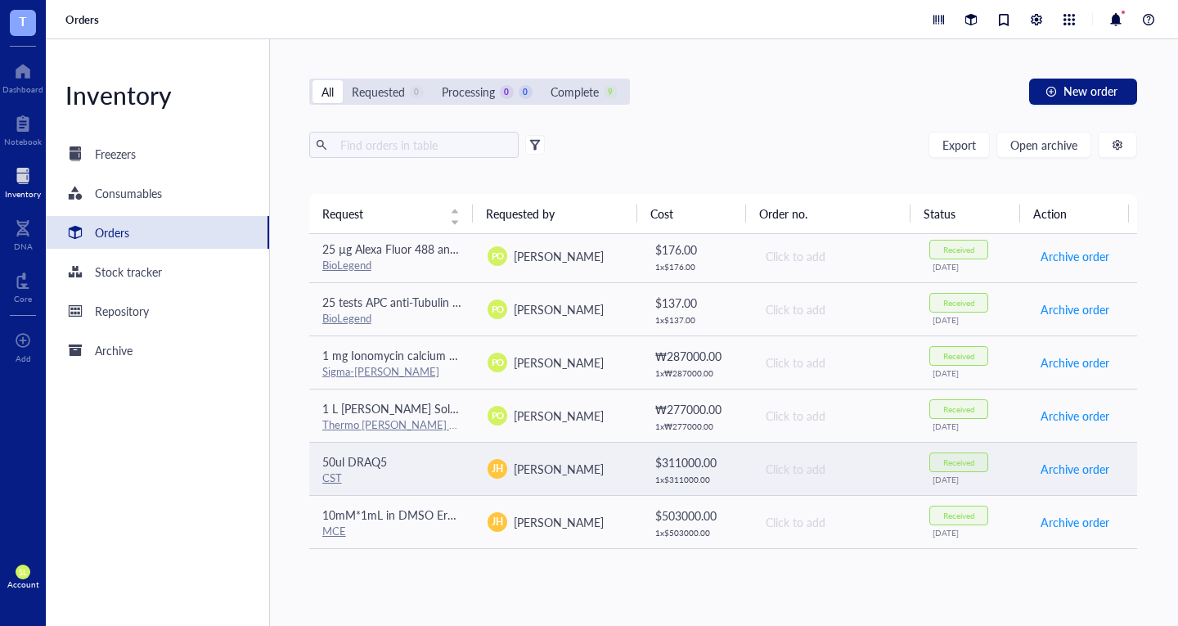
click at [959, 462] on div "Received" at bounding box center [960, 462] width 32 height 10
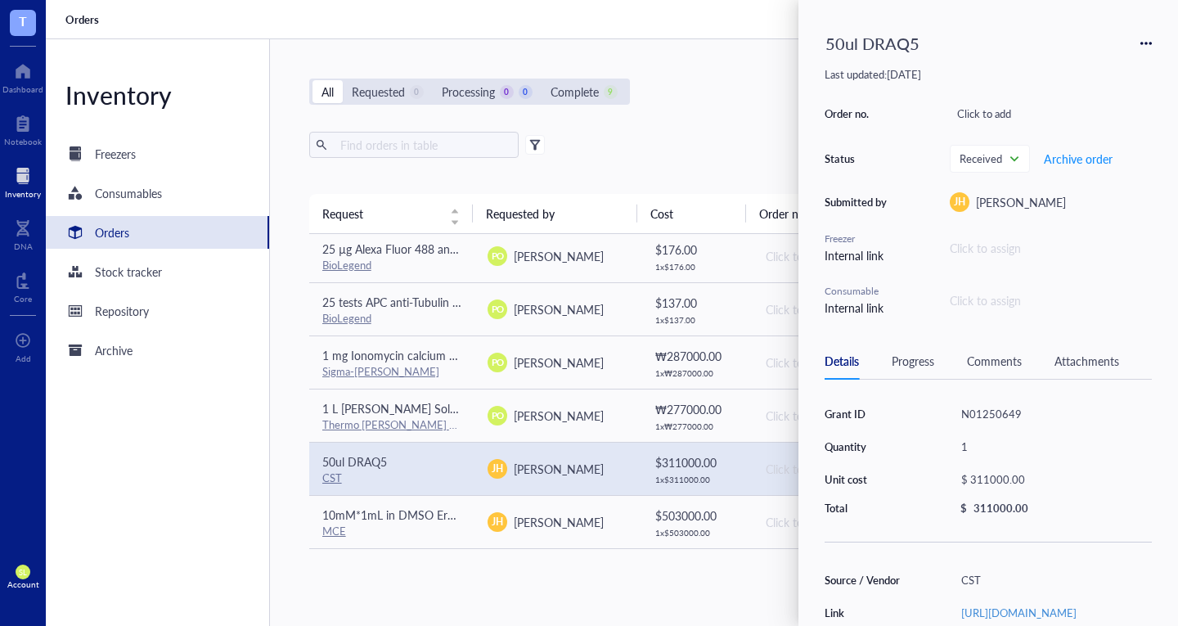
click at [976, 239] on div "Click to assign" at bounding box center [1051, 248] width 202 height 18
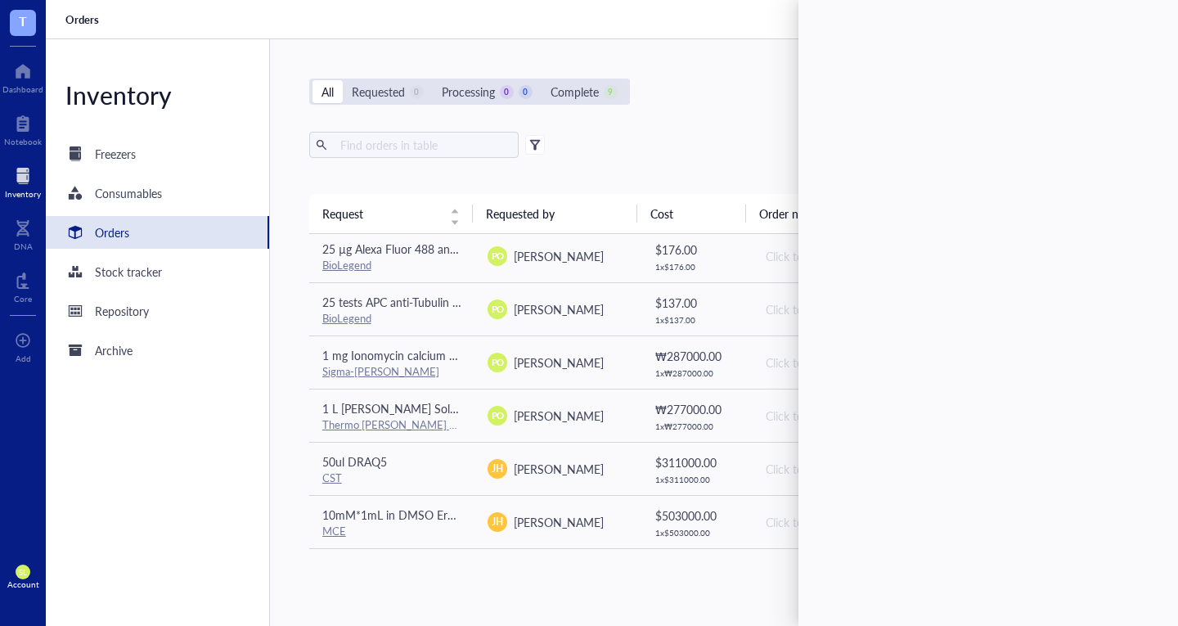
click at [700, 128] on div "All Requested 0 Processing 0 0 Complete 9 New order Export Open archive Request…" at bounding box center [724, 332] width 908 height 587
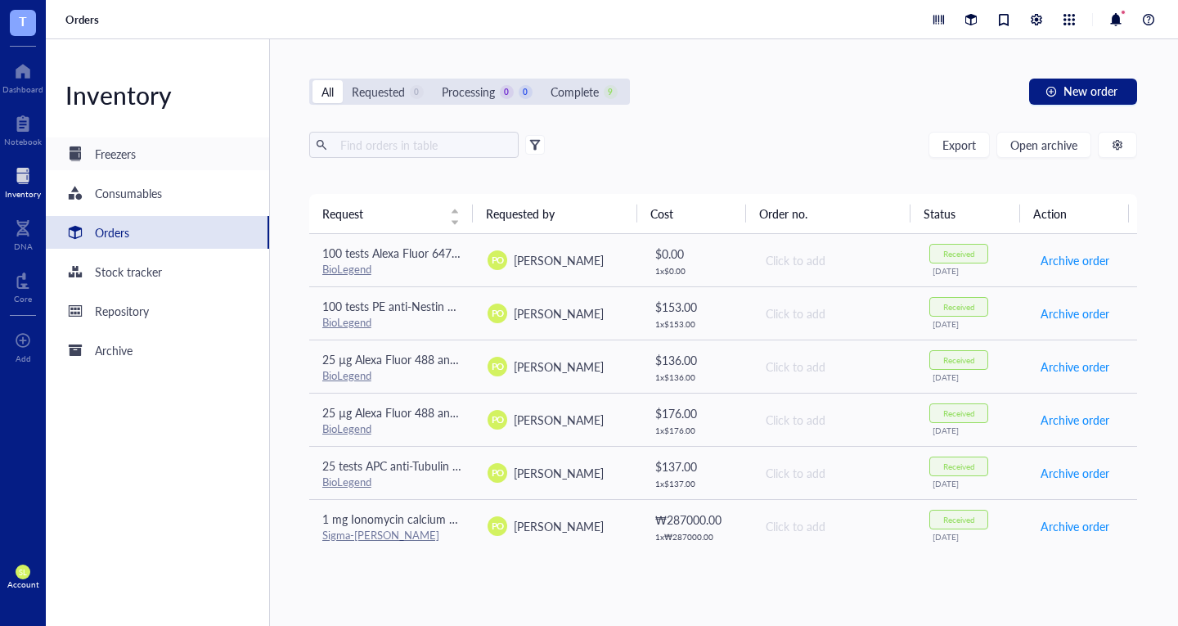
click at [106, 155] on div "Freezers" at bounding box center [115, 154] width 41 height 18
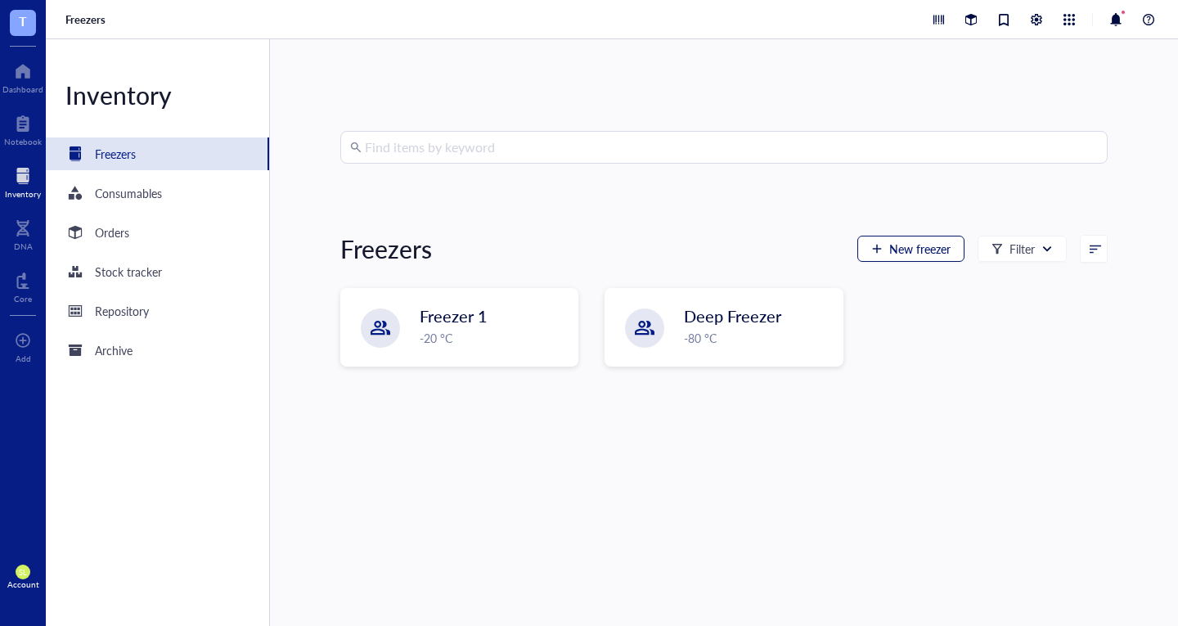
click at [920, 242] on span "New freezer" at bounding box center [920, 248] width 61 height 13
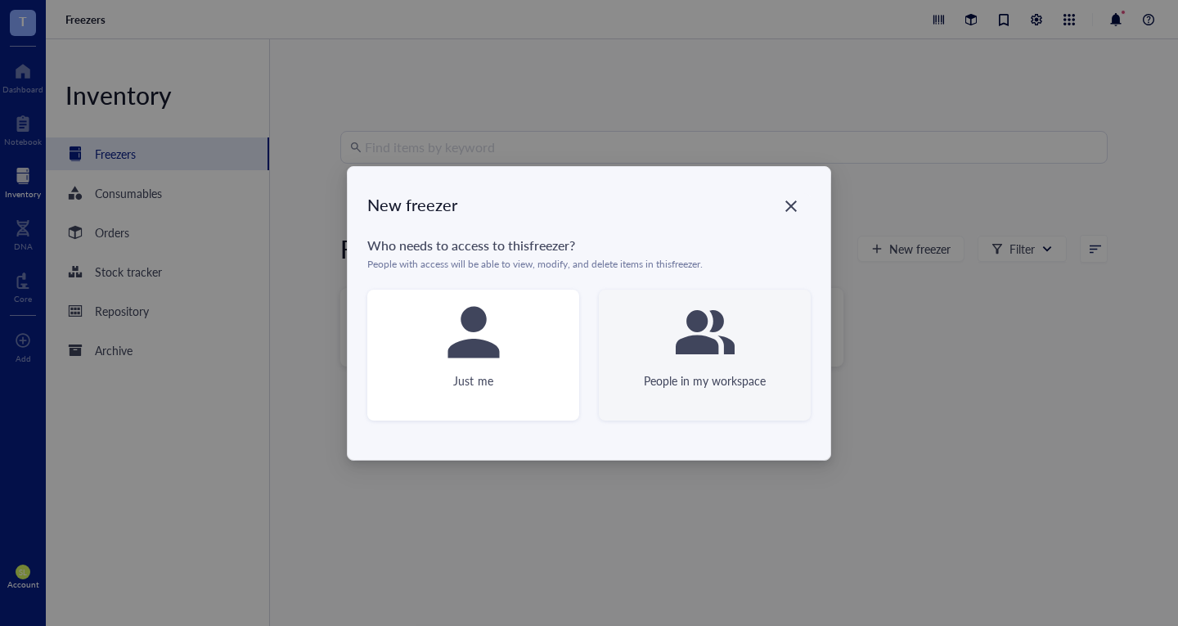
click at [678, 363] on div at bounding box center [705, 332] width 65 height 65
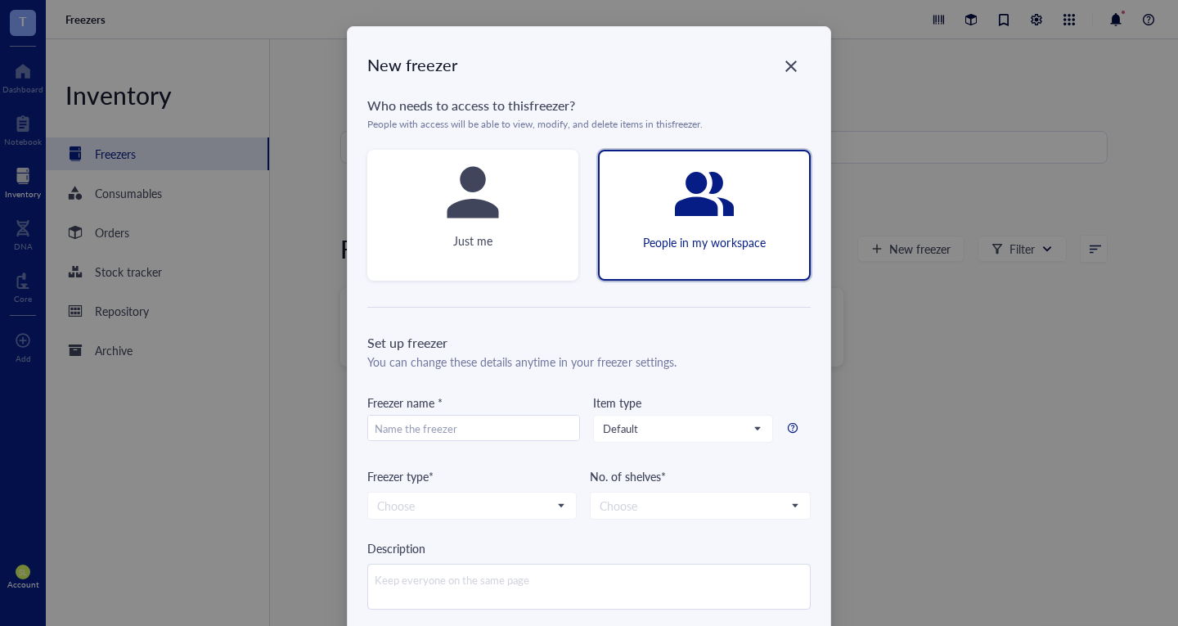
click at [663, 445] on div "Item type Default" at bounding box center [683, 431] width 180 height 74
click at [660, 431] on span "Default" at bounding box center [681, 428] width 157 height 15
click at [543, 448] on div "Freezer name *" at bounding box center [473, 431] width 213 height 74
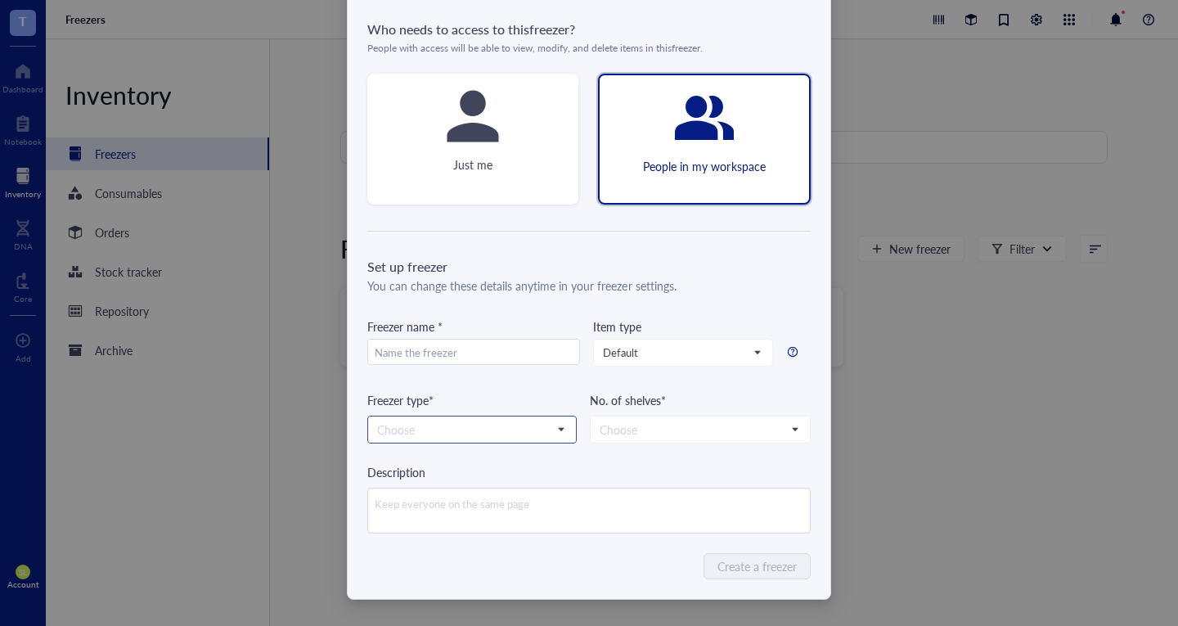
click at [511, 426] on input "search" at bounding box center [464, 429] width 175 height 25
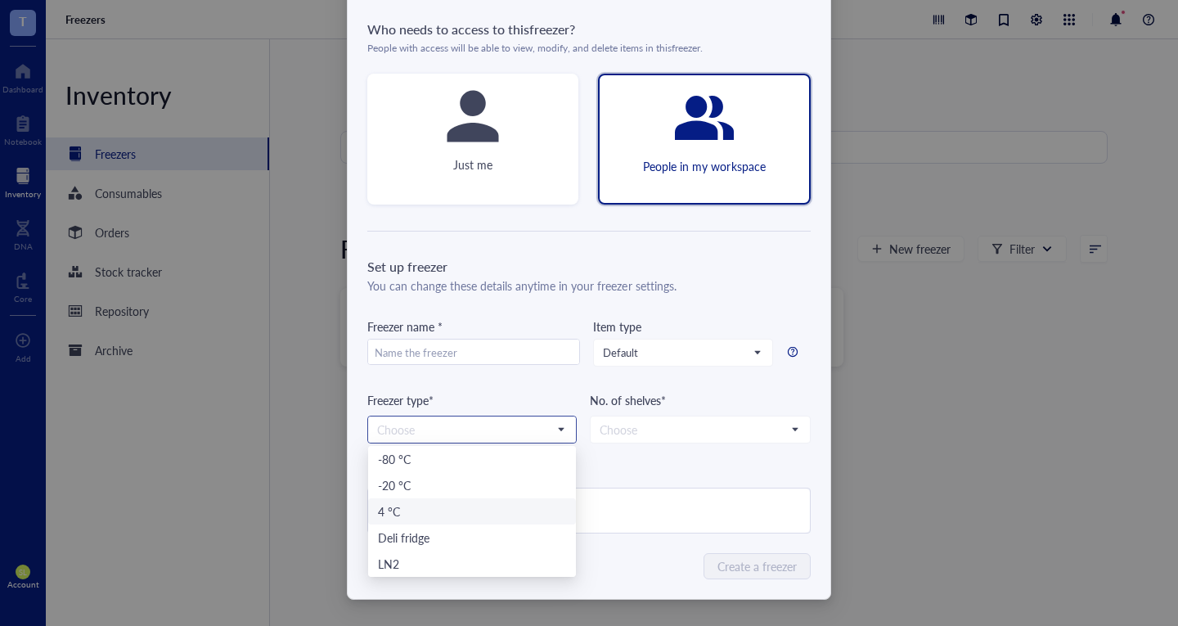
click at [455, 517] on div "4 °C" at bounding box center [472, 511] width 188 height 18
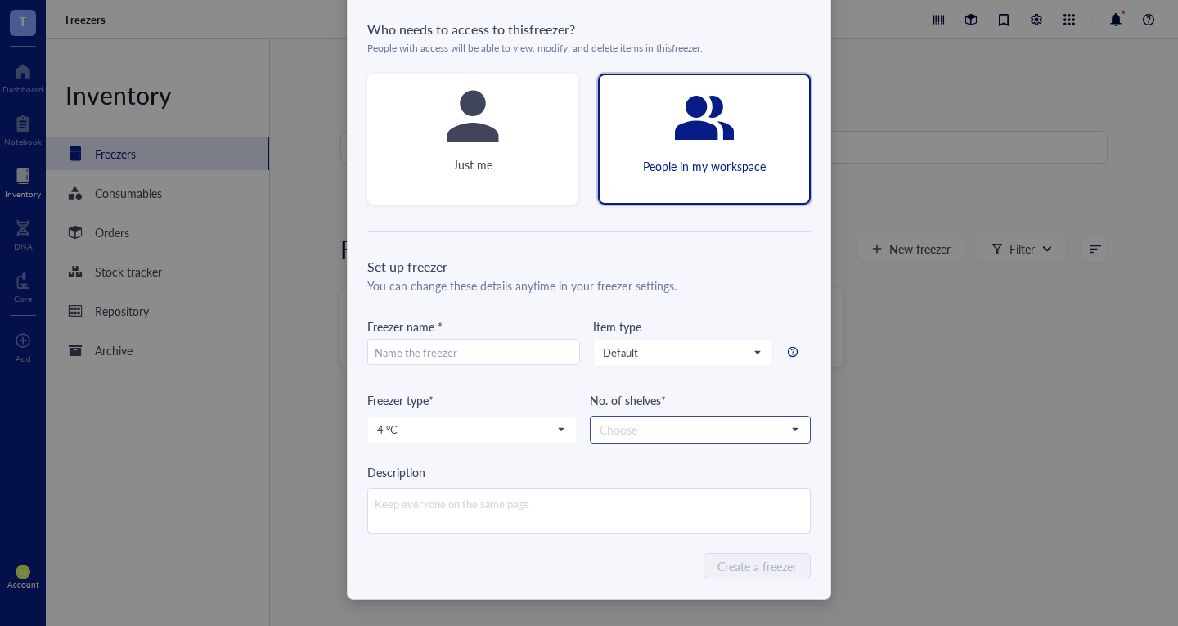
click at [669, 426] on input "search" at bounding box center [693, 429] width 187 height 25
click at [699, 403] on div "No. of shelves*" at bounding box center [700, 400] width 221 height 18
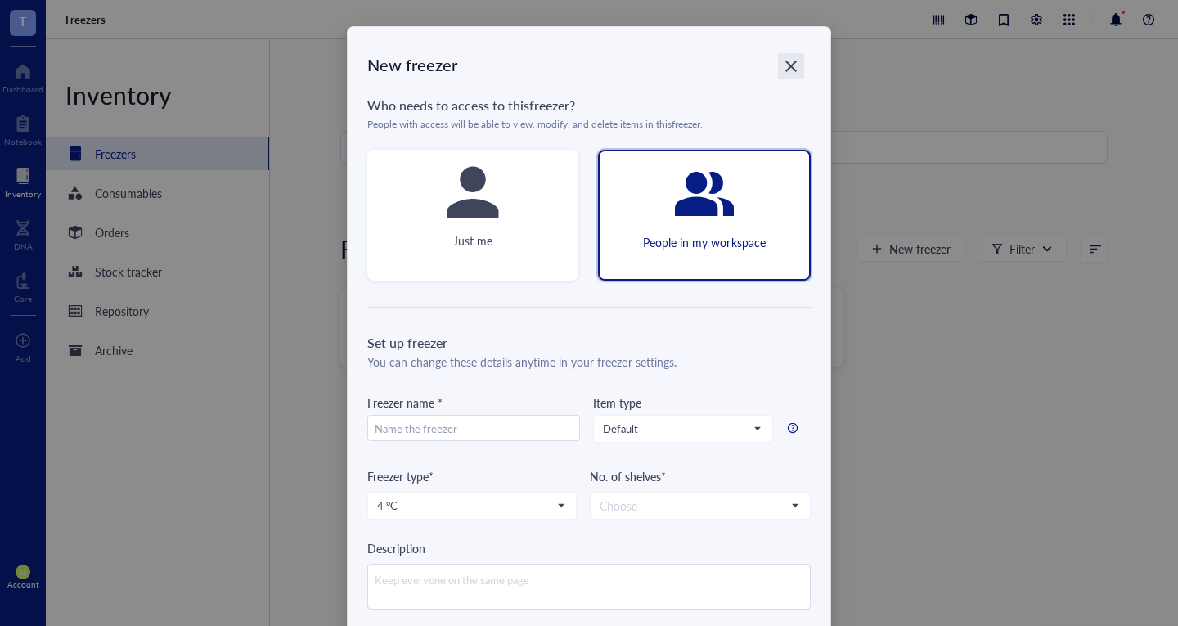
click at [789, 67] on icon "Close" at bounding box center [791, 66] width 11 height 11
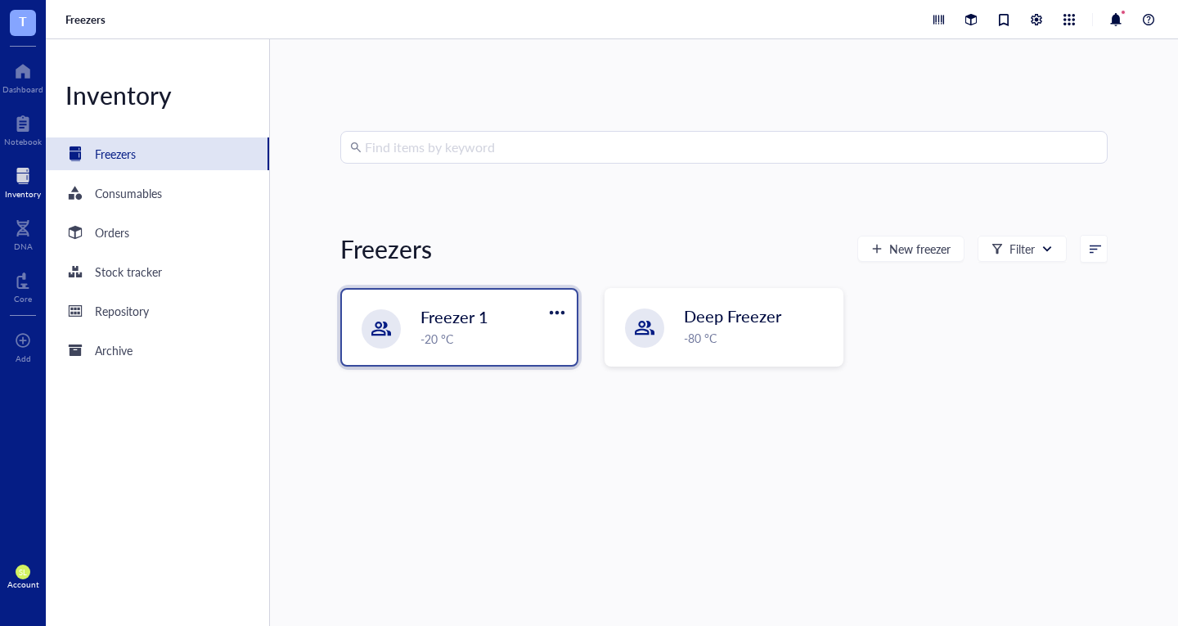
click at [405, 326] on div "Freezer 1 -20 °C" at bounding box center [459, 327] width 235 height 75
click at [491, 309] on div "Freezer 1" at bounding box center [484, 316] width 126 height 23
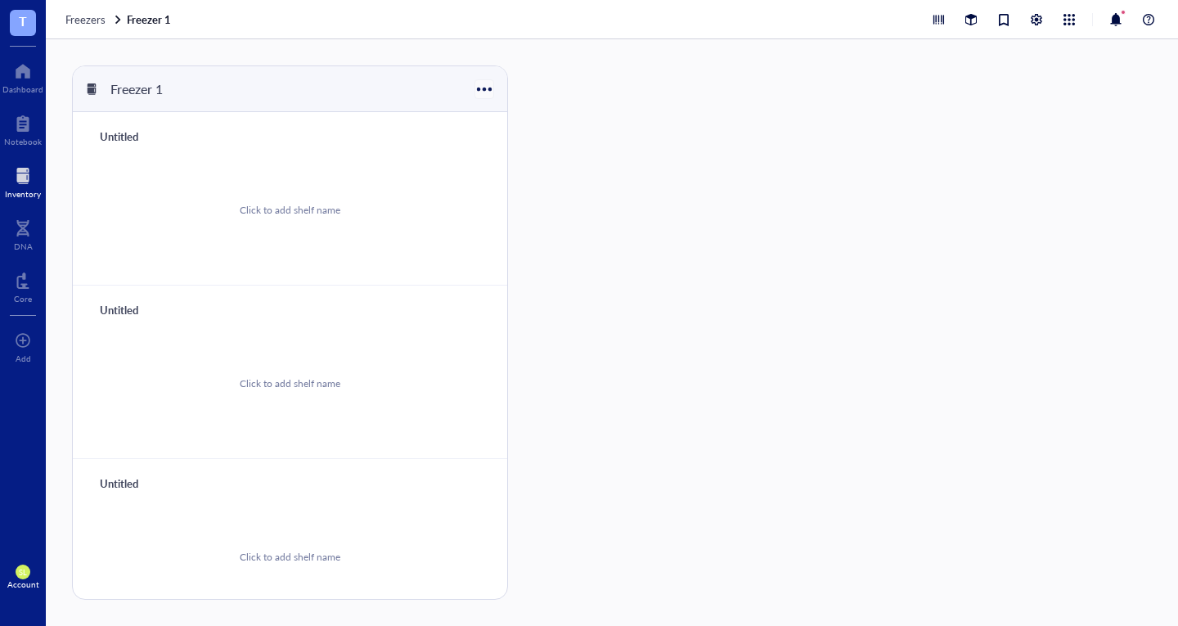
click at [480, 86] on div at bounding box center [484, 89] width 24 height 24
click at [519, 143] on div "Settings" at bounding box center [506, 143] width 38 height 15
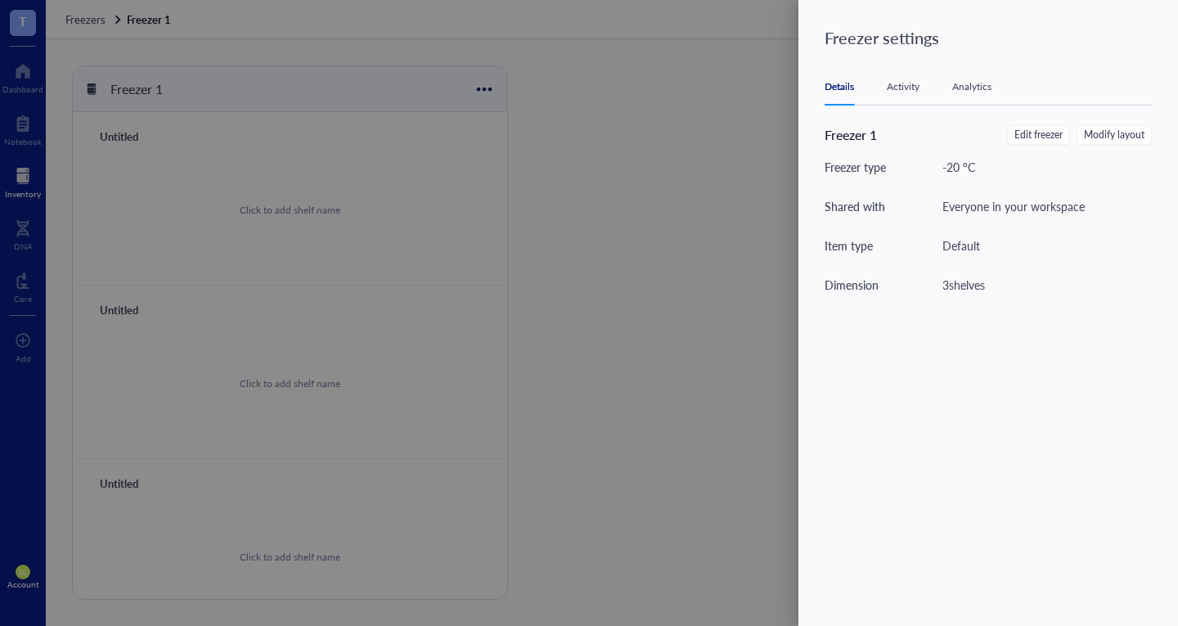
click at [899, 88] on div "Activity" at bounding box center [903, 87] width 33 height 16
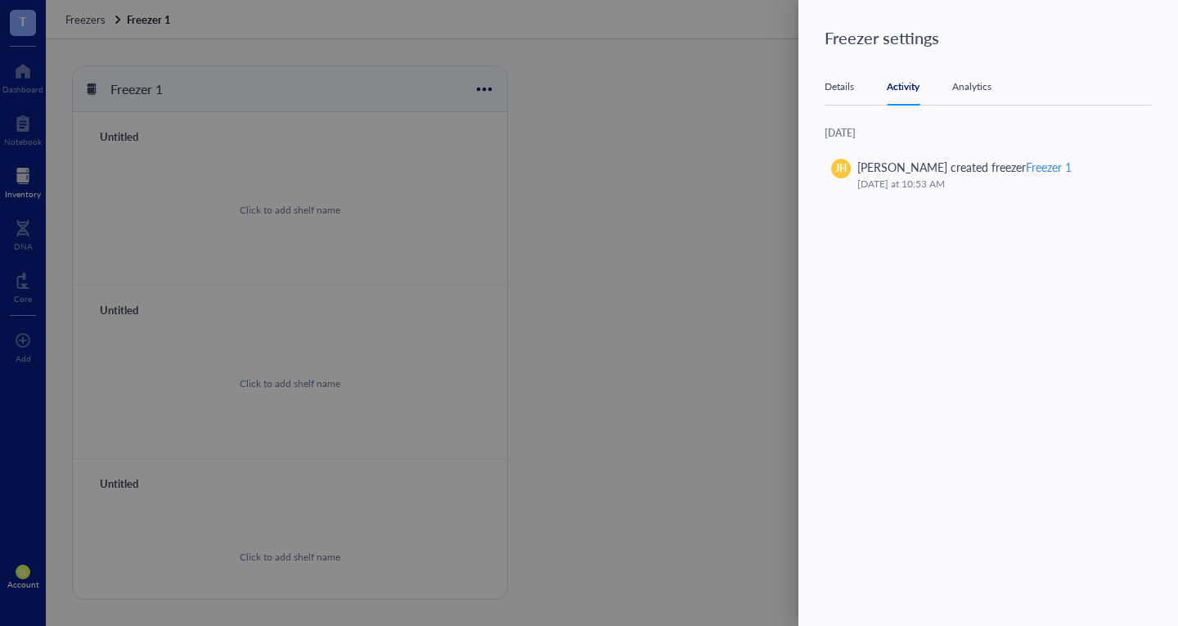
click at [986, 81] on div "Analytics" at bounding box center [972, 87] width 39 height 16
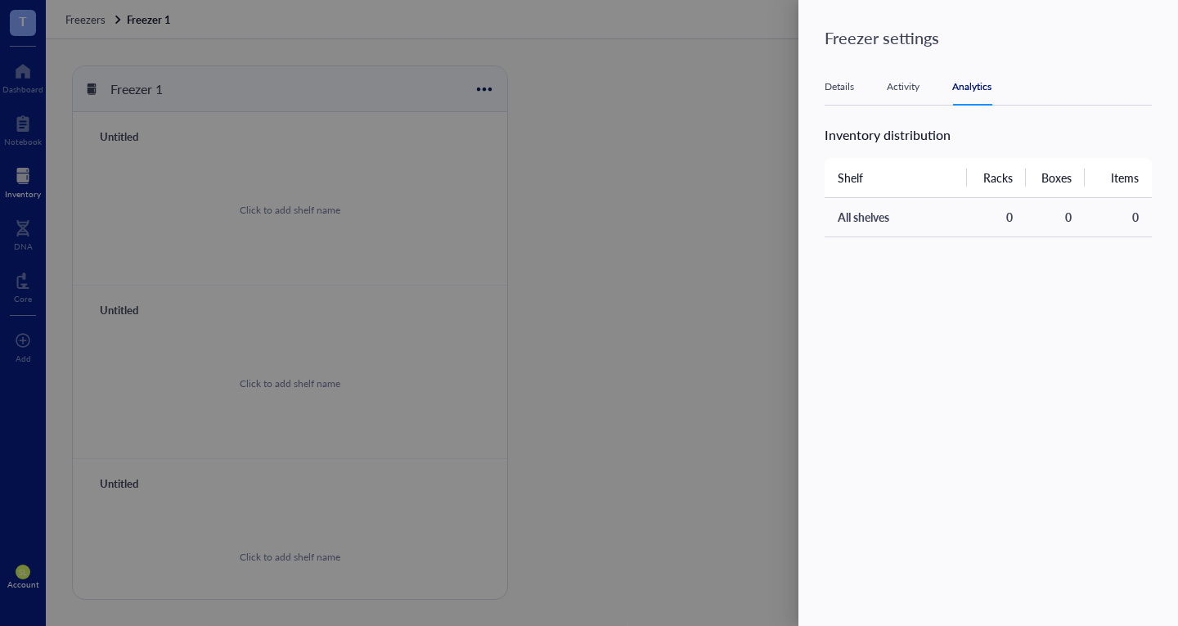
click at [830, 79] on div "Details" at bounding box center [839, 87] width 29 height 16
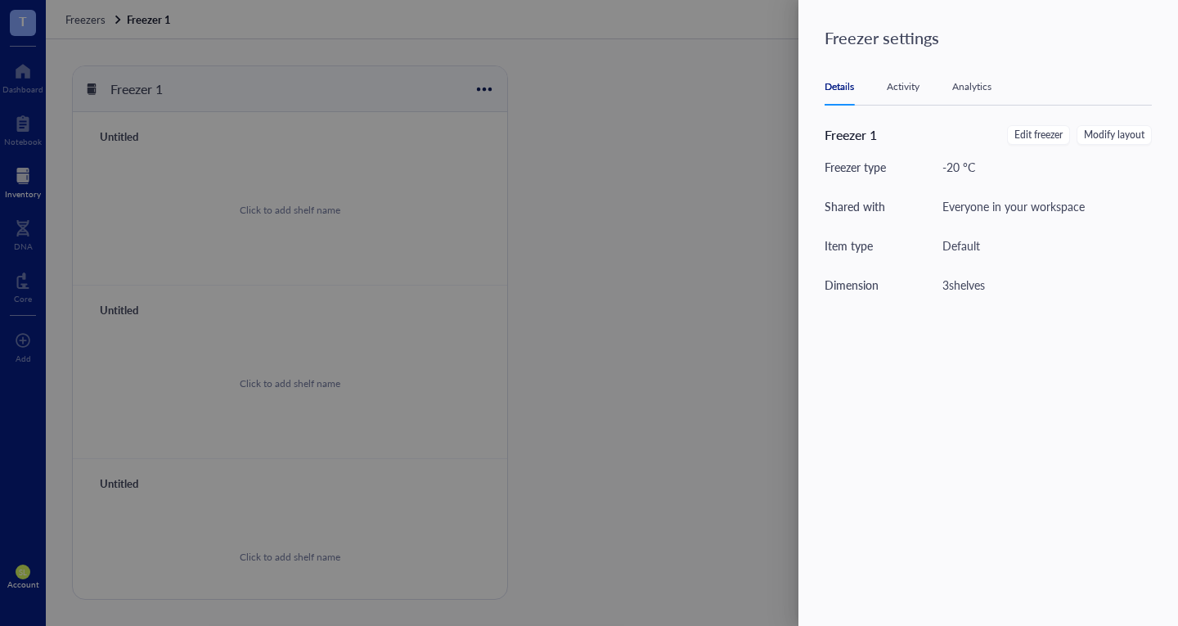
click at [723, 71] on div at bounding box center [589, 313] width 1178 height 626
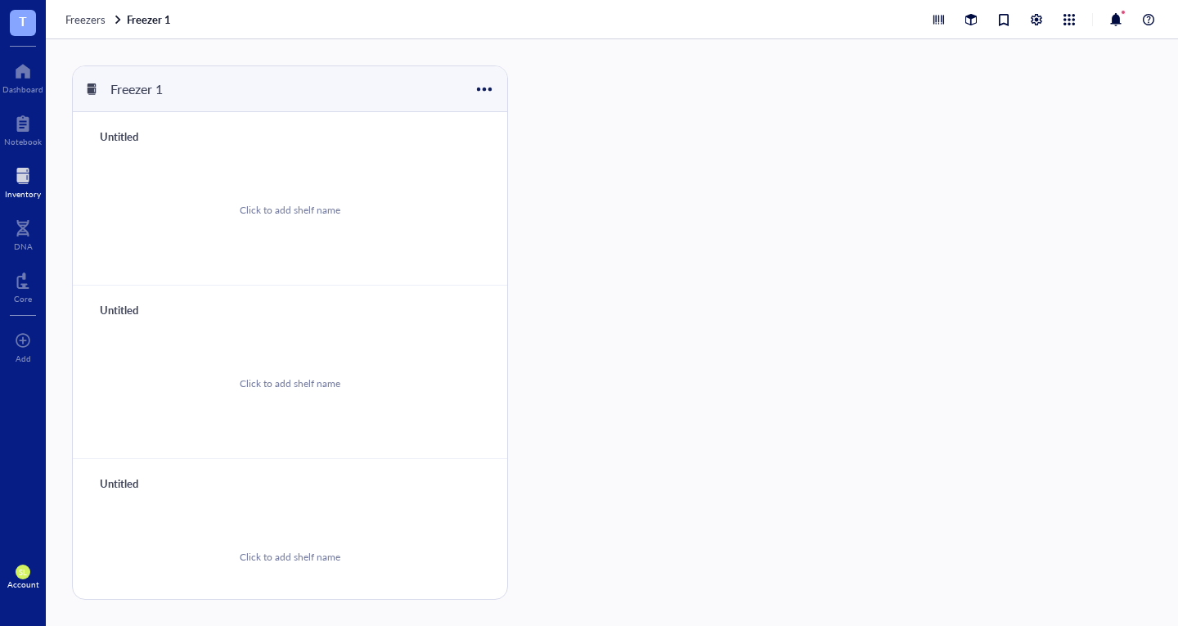
click at [31, 172] on div at bounding box center [23, 176] width 36 height 26
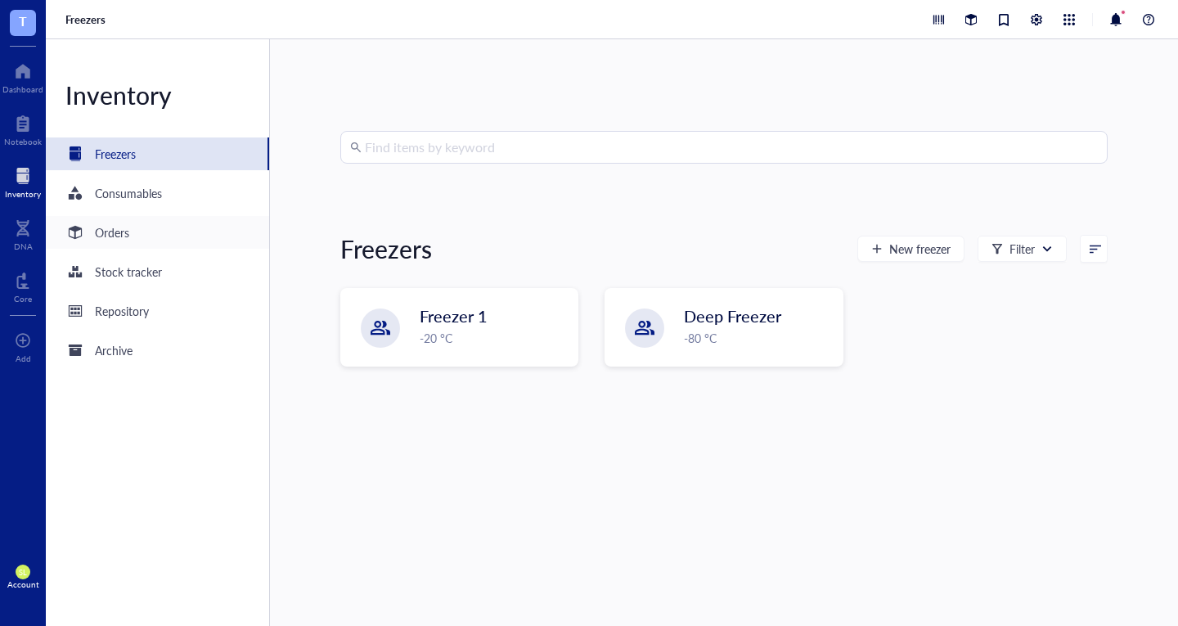
click at [151, 230] on div "Orders" at bounding box center [157, 232] width 223 height 33
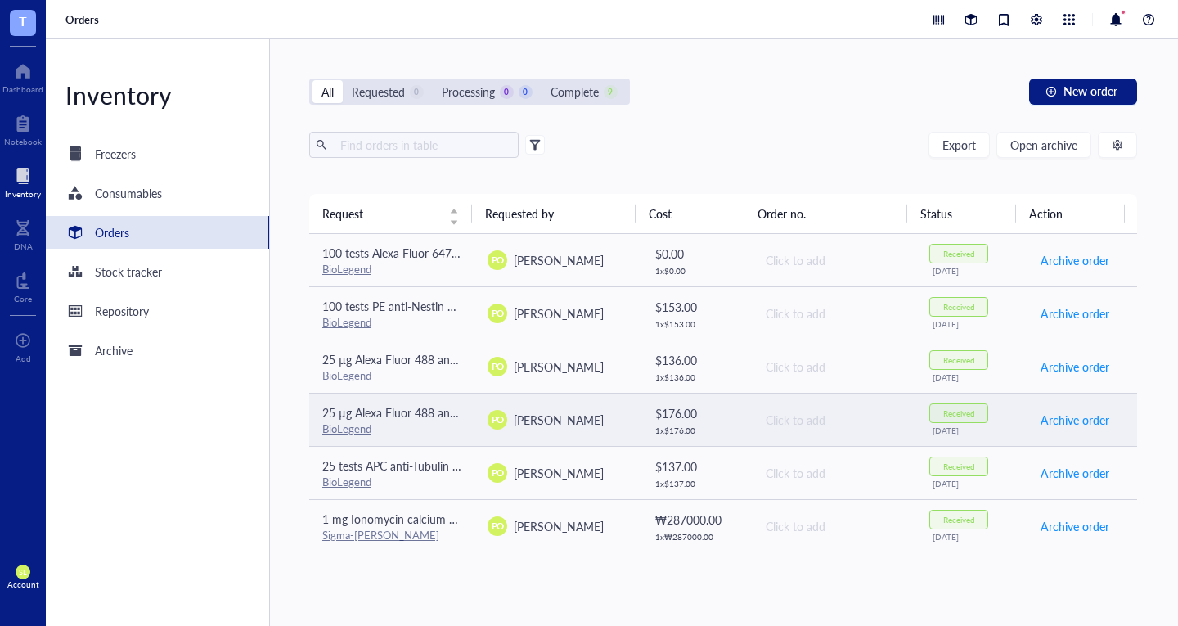
click at [766, 424] on div "Click to add" at bounding box center [835, 420] width 138 height 18
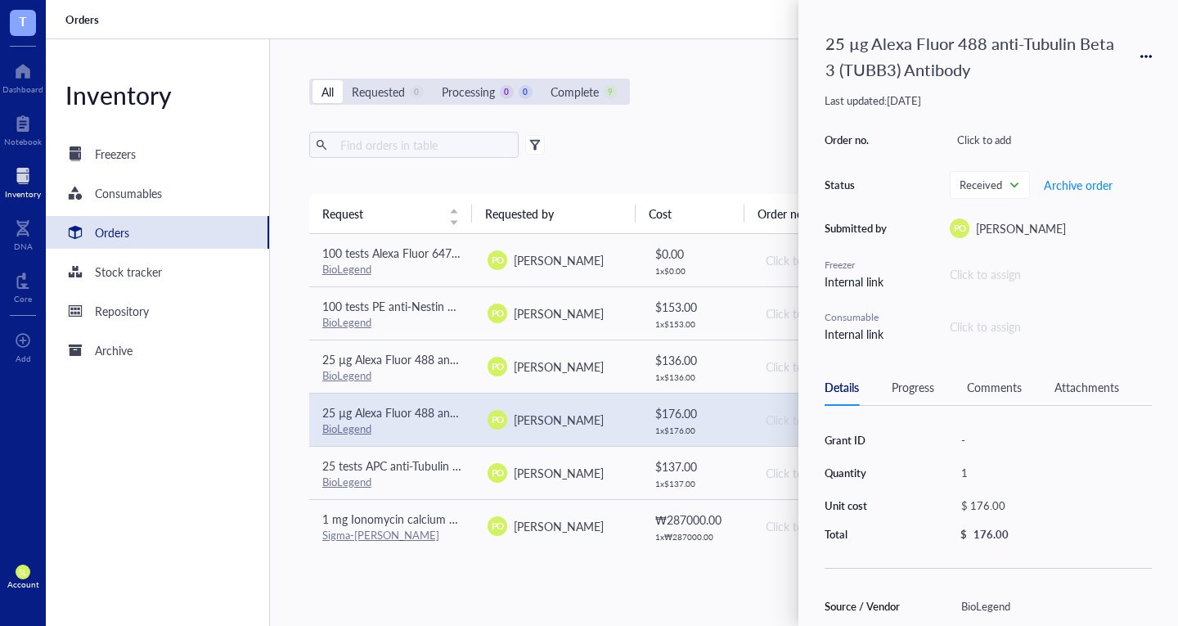
click at [701, 166] on div "Export Open archive Requester Requested on Source / Vendor Last updated" at bounding box center [723, 163] width 829 height 62
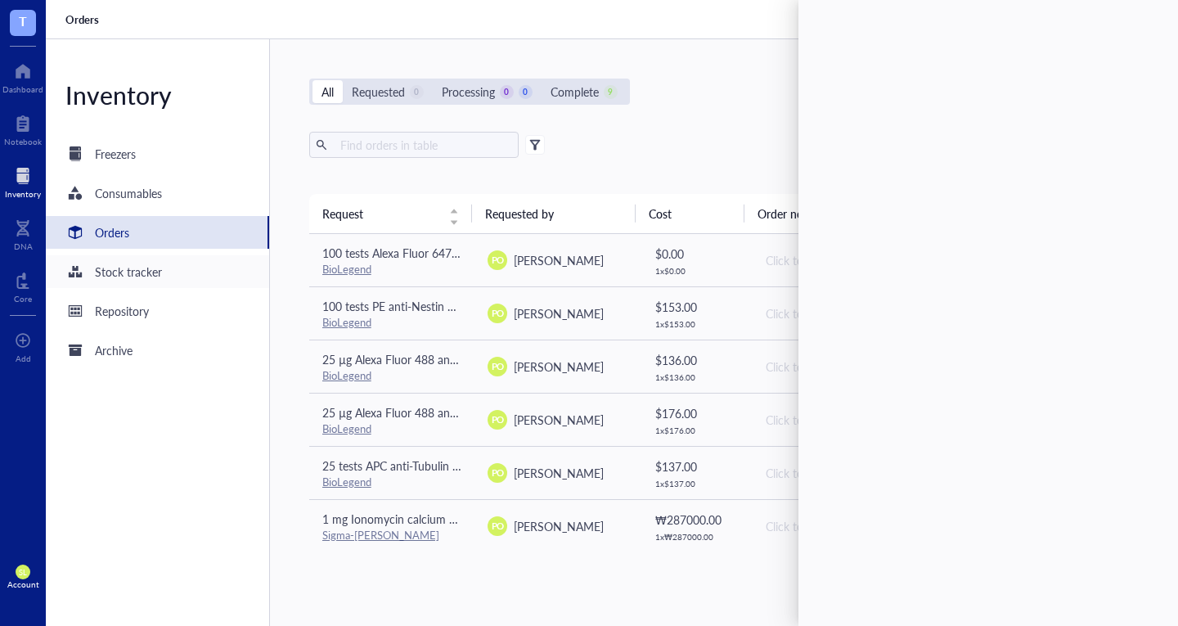
click at [130, 277] on div "Stock tracker" at bounding box center [128, 272] width 67 height 18
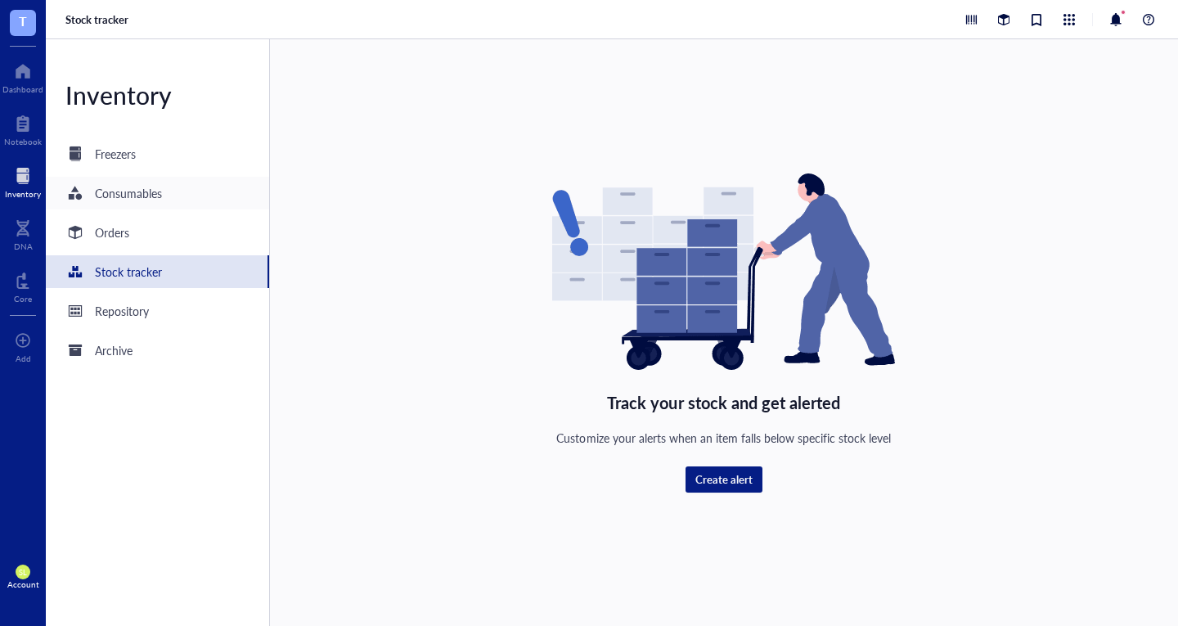
click at [133, 187] on div "Consumables" at bounding box center [128, 193] width 67 height 18
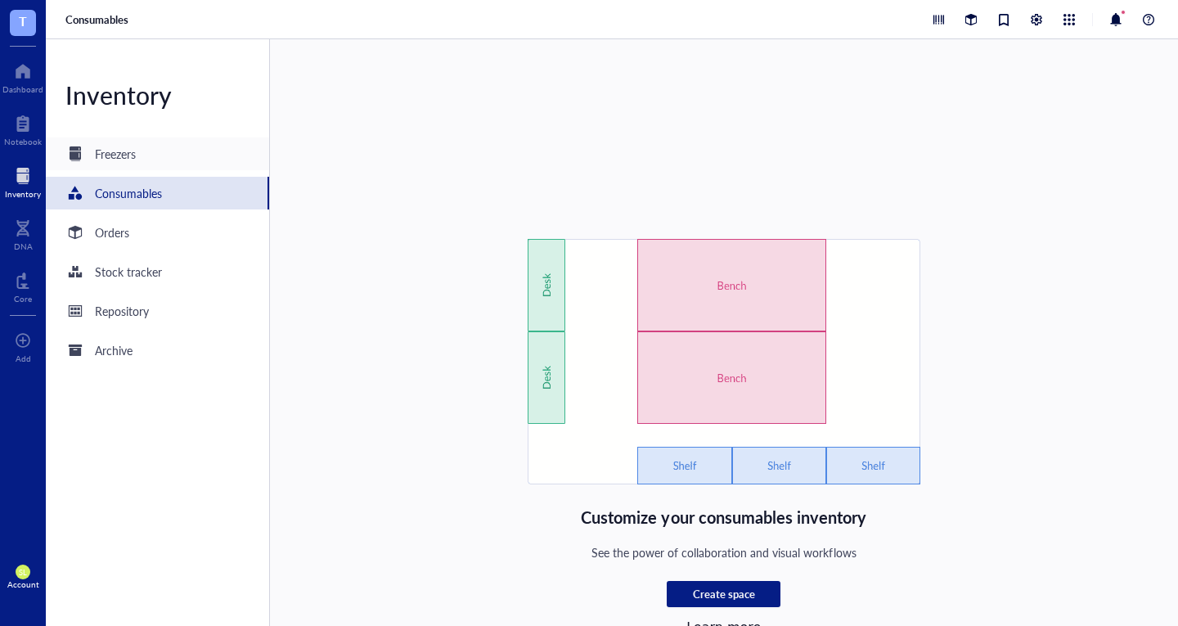
click at [134, 157] on div "Freezers" at bounding box center [115, 154] width 41 height 18
